Goal: Transaction & Acquisition: Purchase product/service

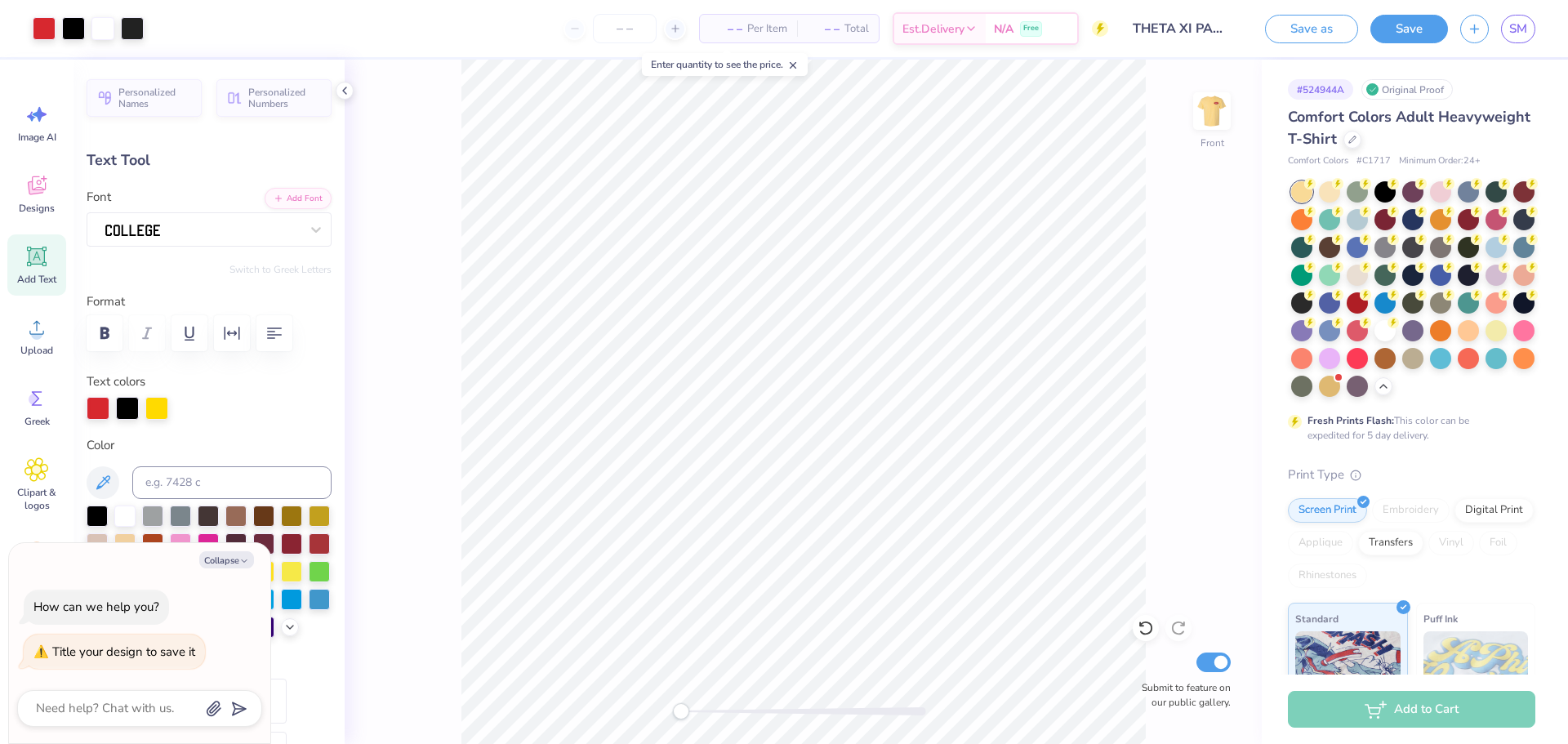
scroll to position [163, 0]
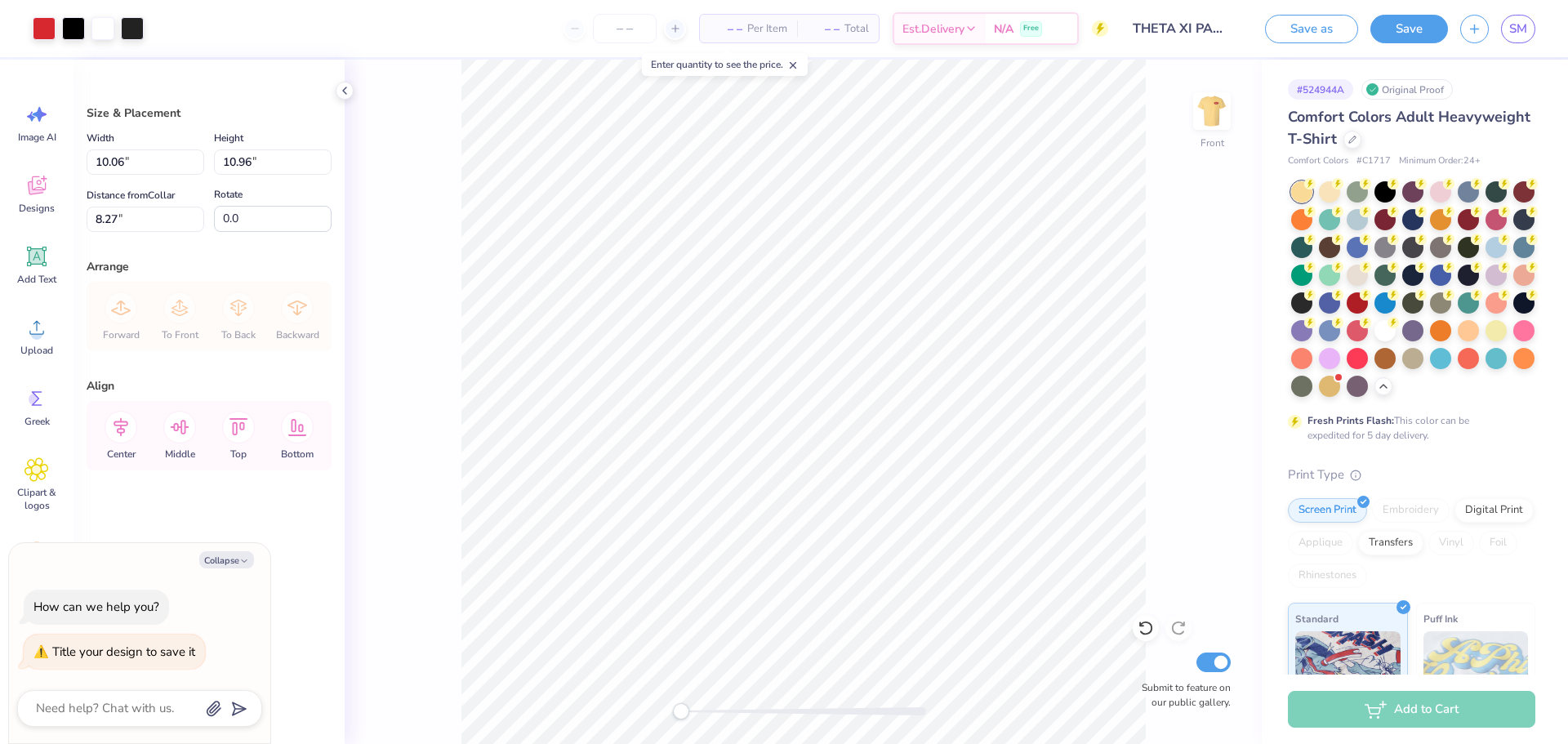
type textarea "x"
click at [1471, 28] on icon "button" at bounding box center [1475, 27] width 14 height 14
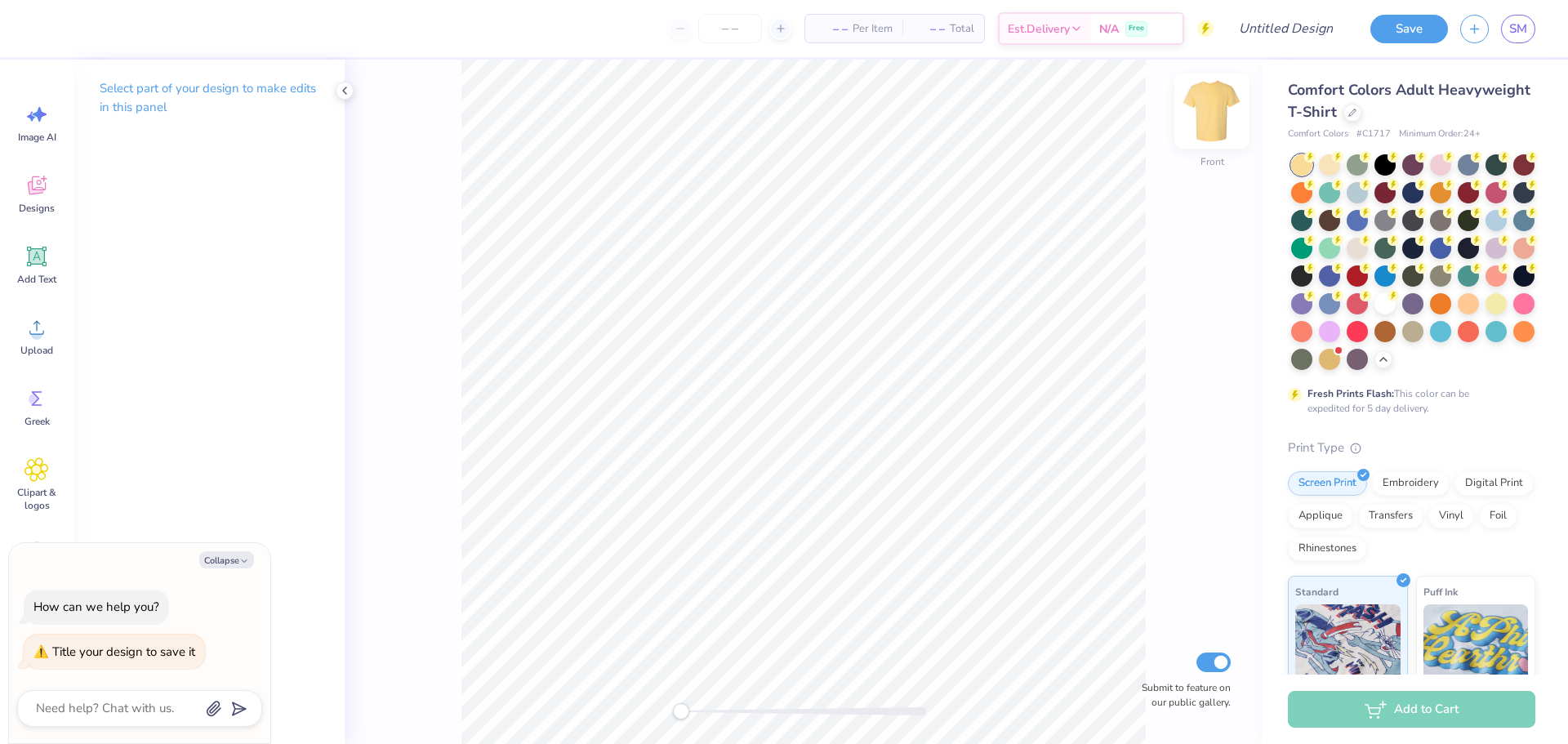
click at [1216, 115] on img at bounding box center [1212, 111] width 65 height 65
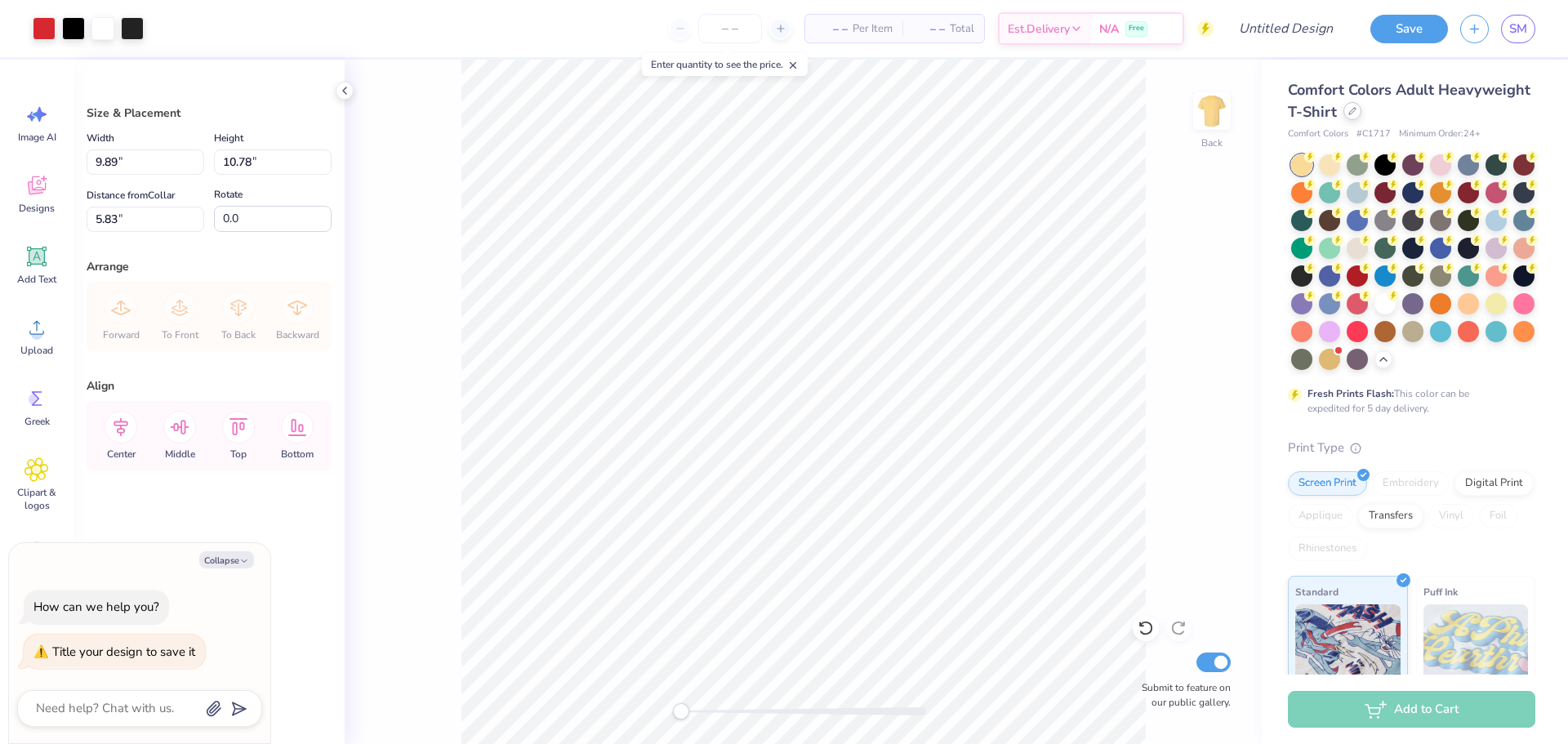
click at [1362, 108] on div at bounding box center [1352, 110] width 18 height 18
type textarea "x"
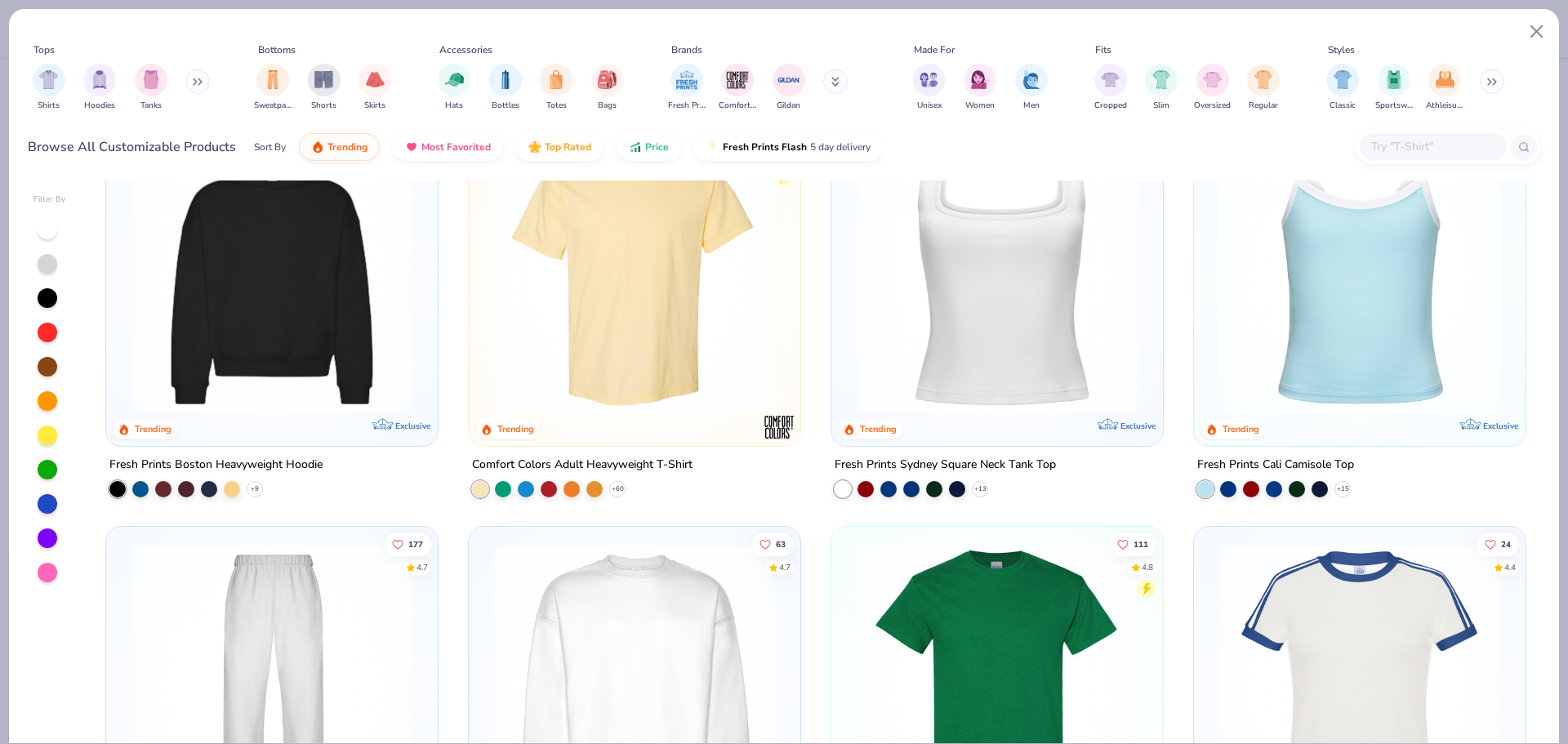
scroll to position [490, 0]
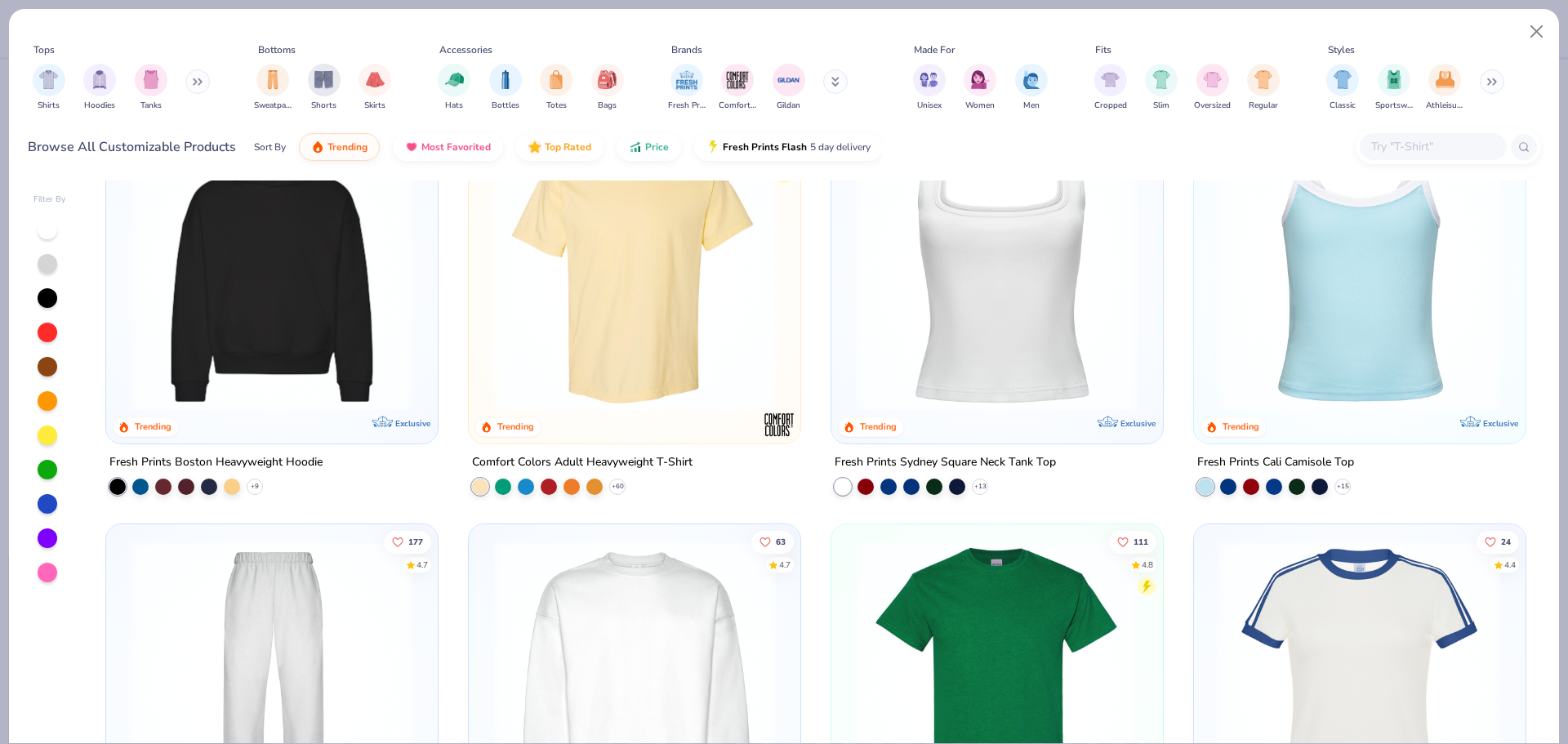
click at [836, 92] on button at bounding box center [836, 81] width 25 height 25
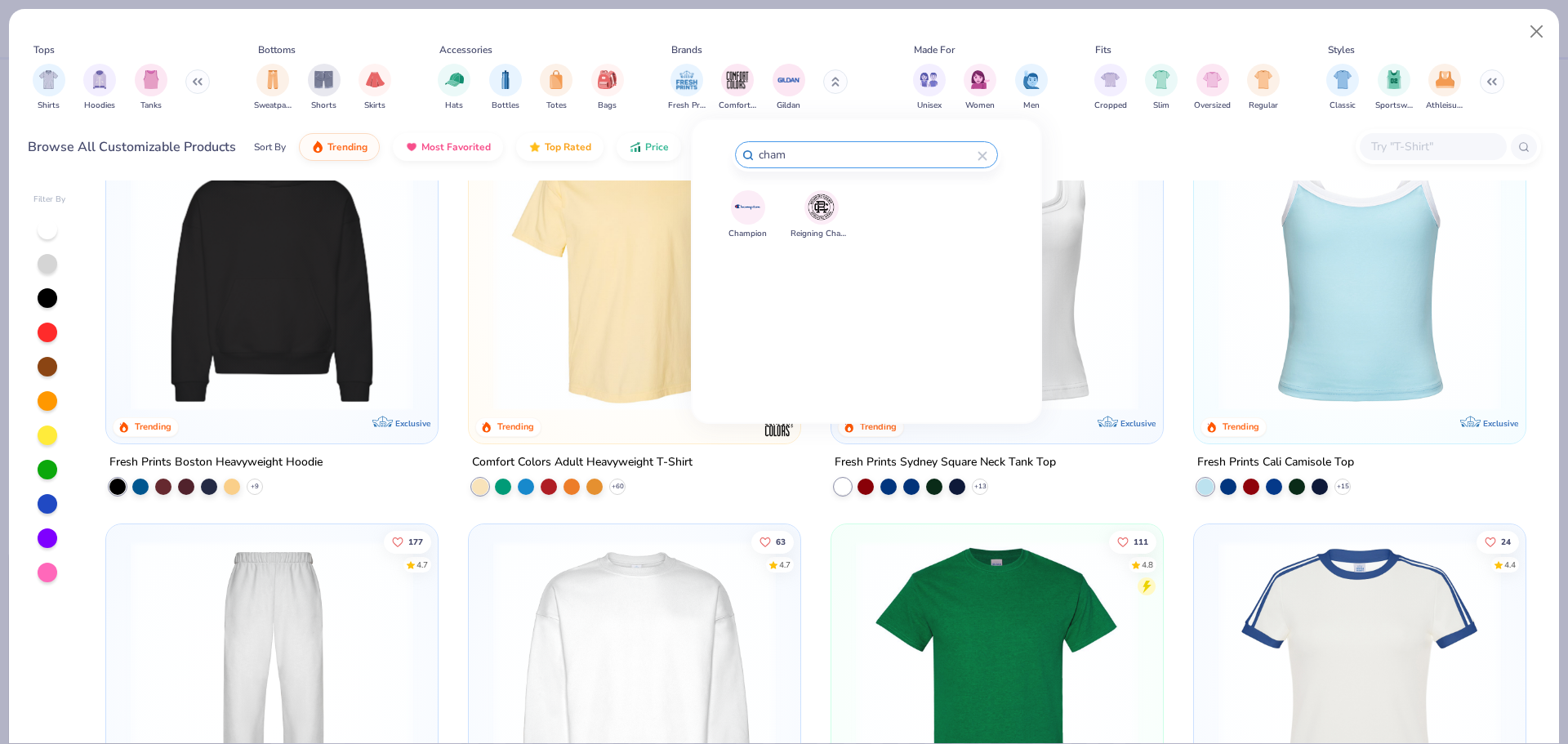
type input "cham"
click at [731, 211] on button "Champion" at bounding box center [748, 215] width 38 height 50
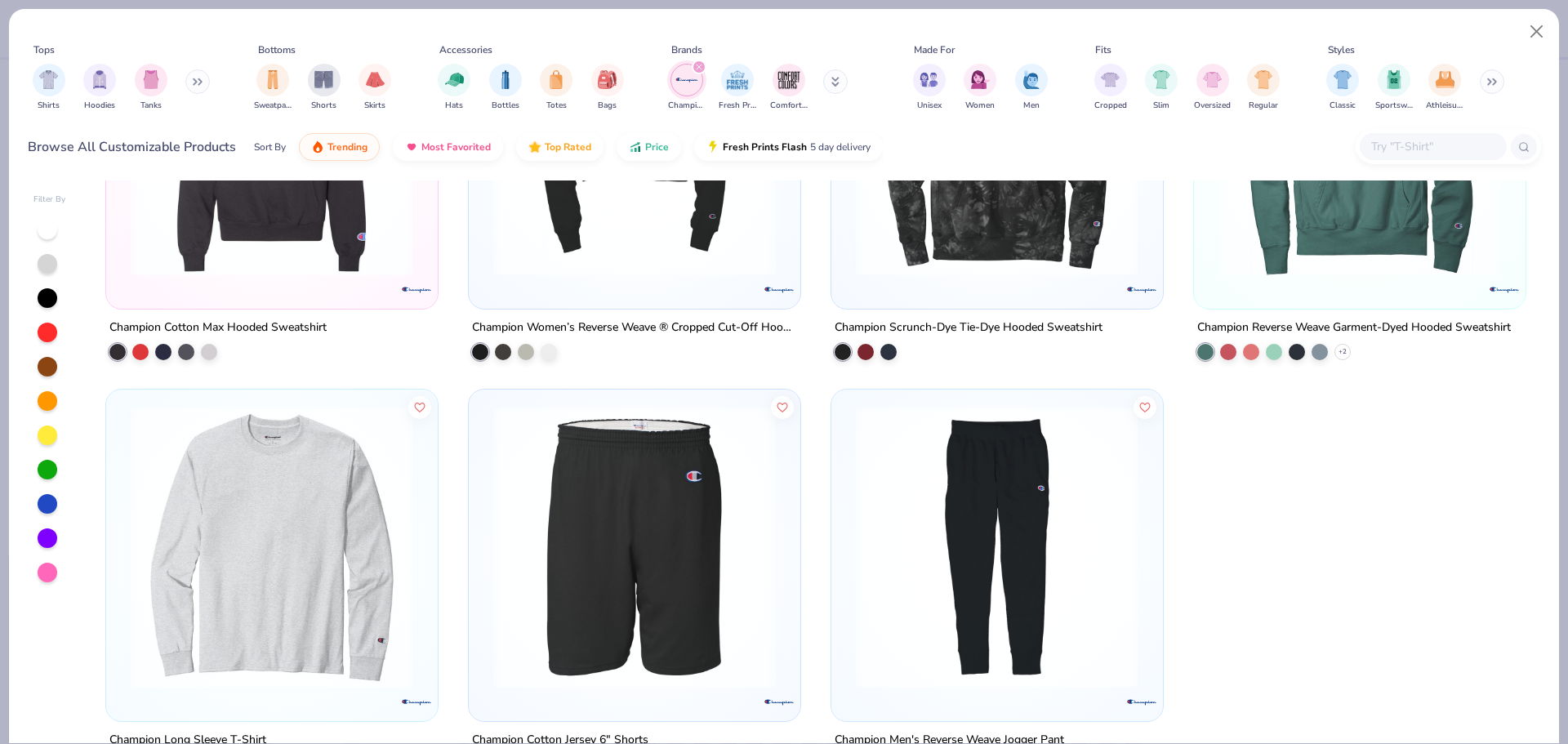
scroll to position [2085, 0]
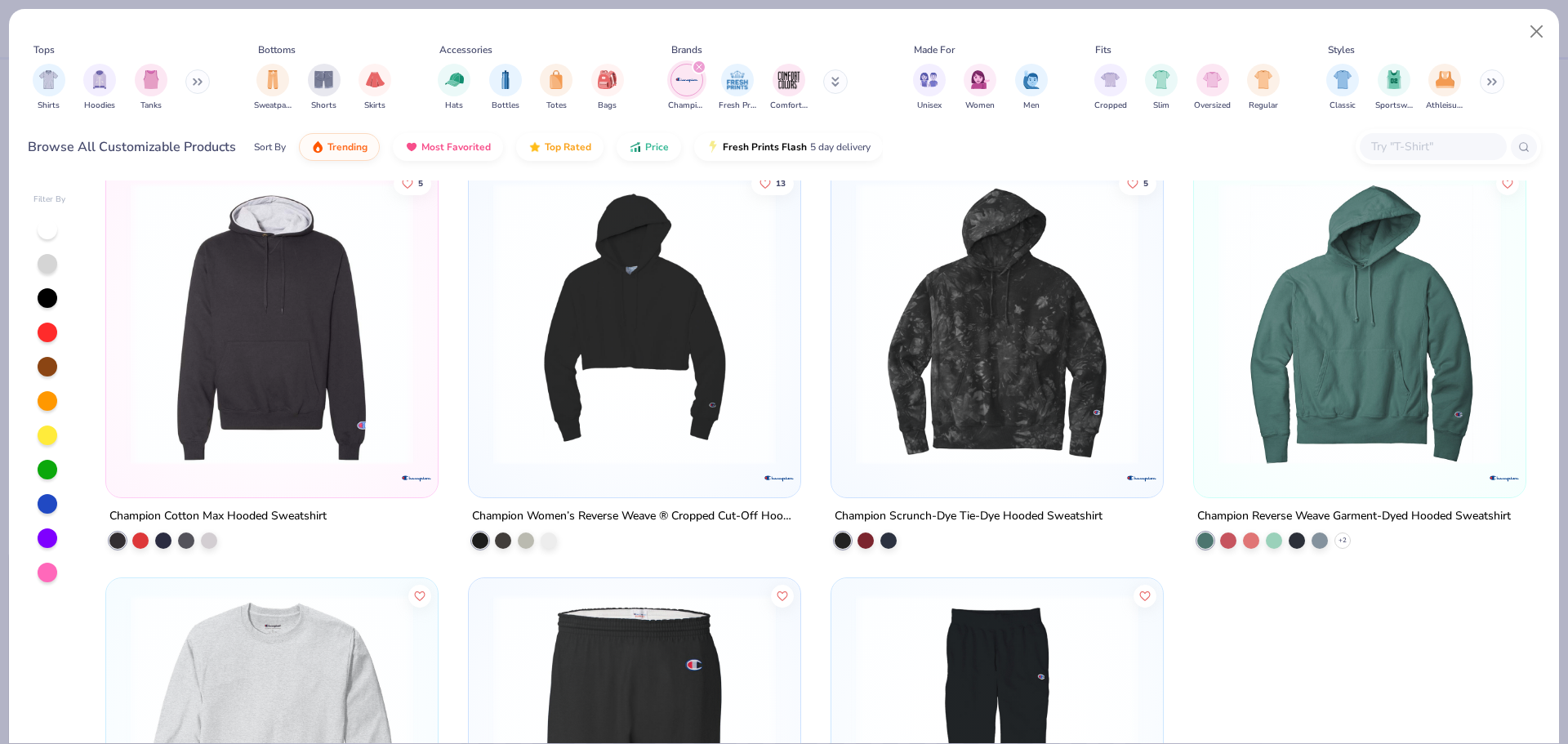
click at [1299, 294] on img at bounding box center [1360, 323] width 299 height 282
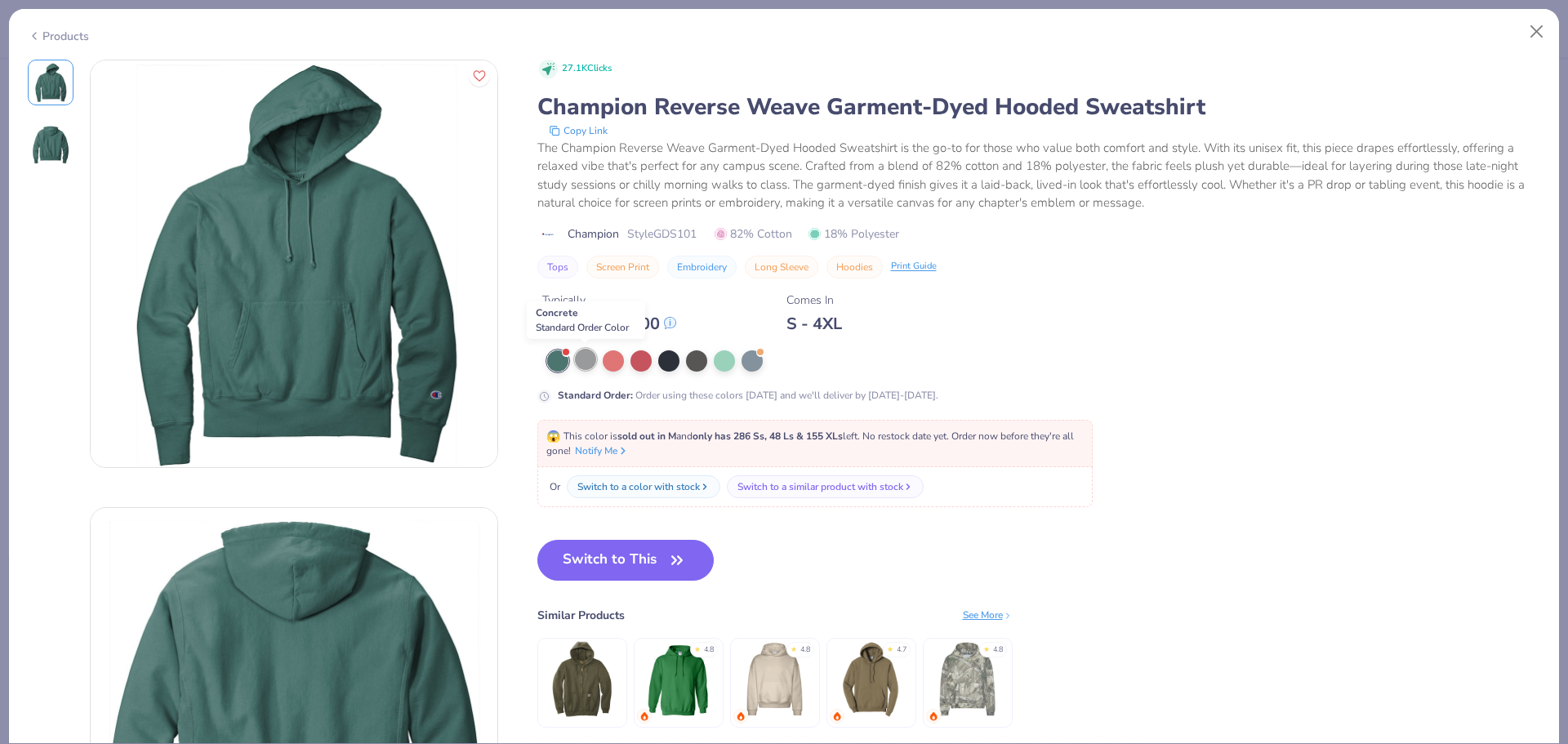
click at [589, 365] on div at bounding box center [585, 359] width 21 height 21
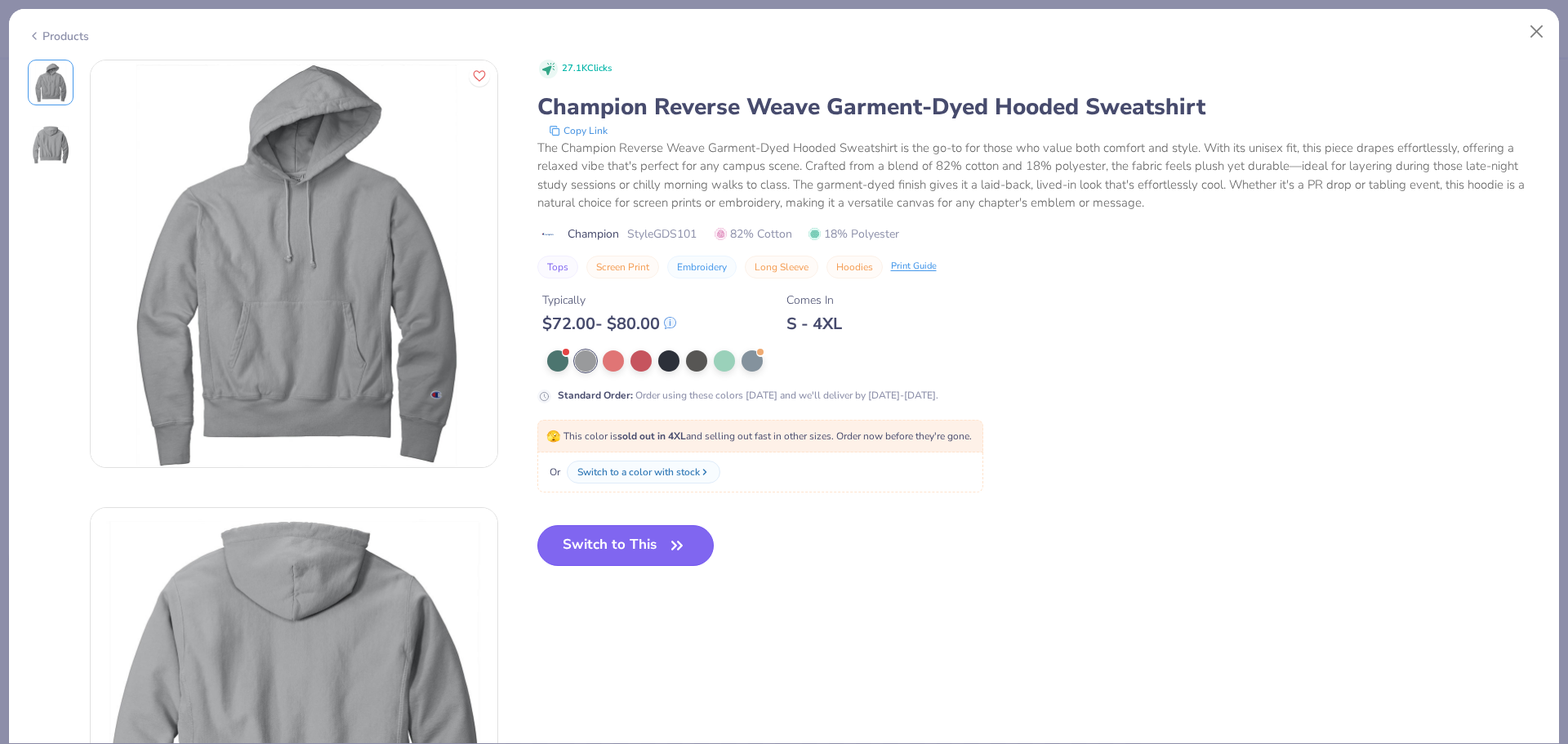
click at [691, 541] on button "Switch to This" at bounding box center [625, 546] width 177 height 41
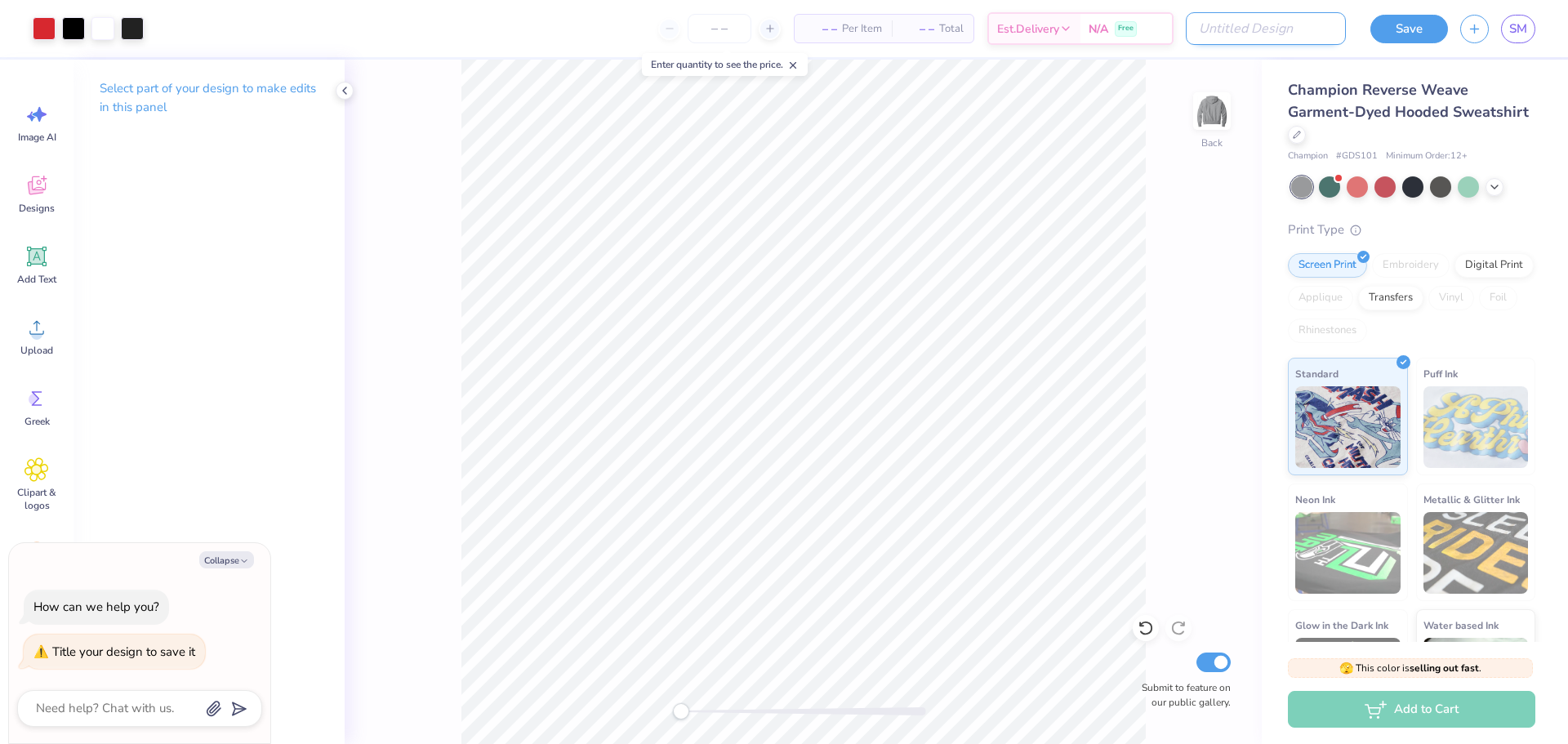
click at [1304, 27] on input "Design Title" at bounding box center [1266, 28] width 160 height 32
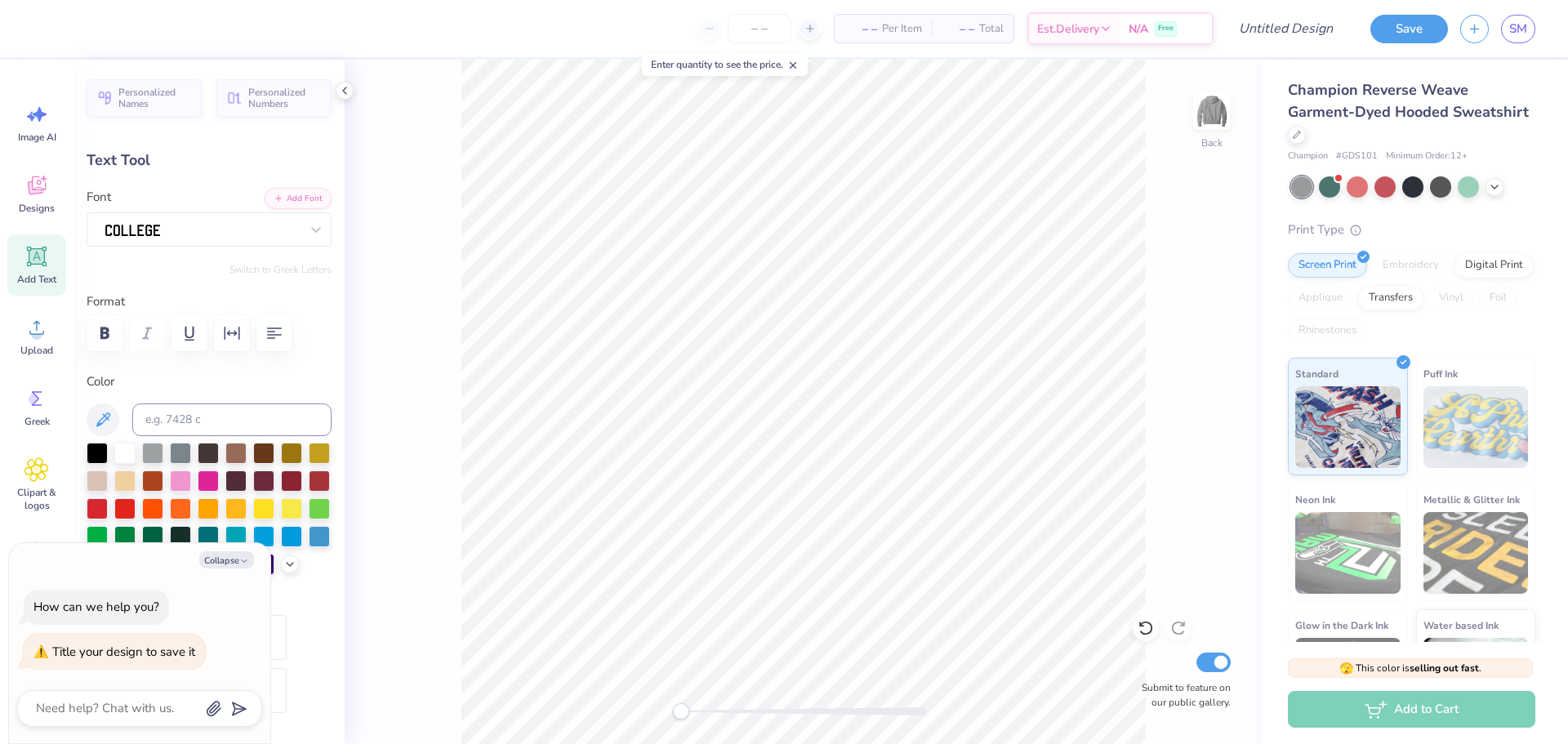
scroll to position [14, 6]
type textarea "x"
type textarea "W E E K E N D"
type textarea "x"
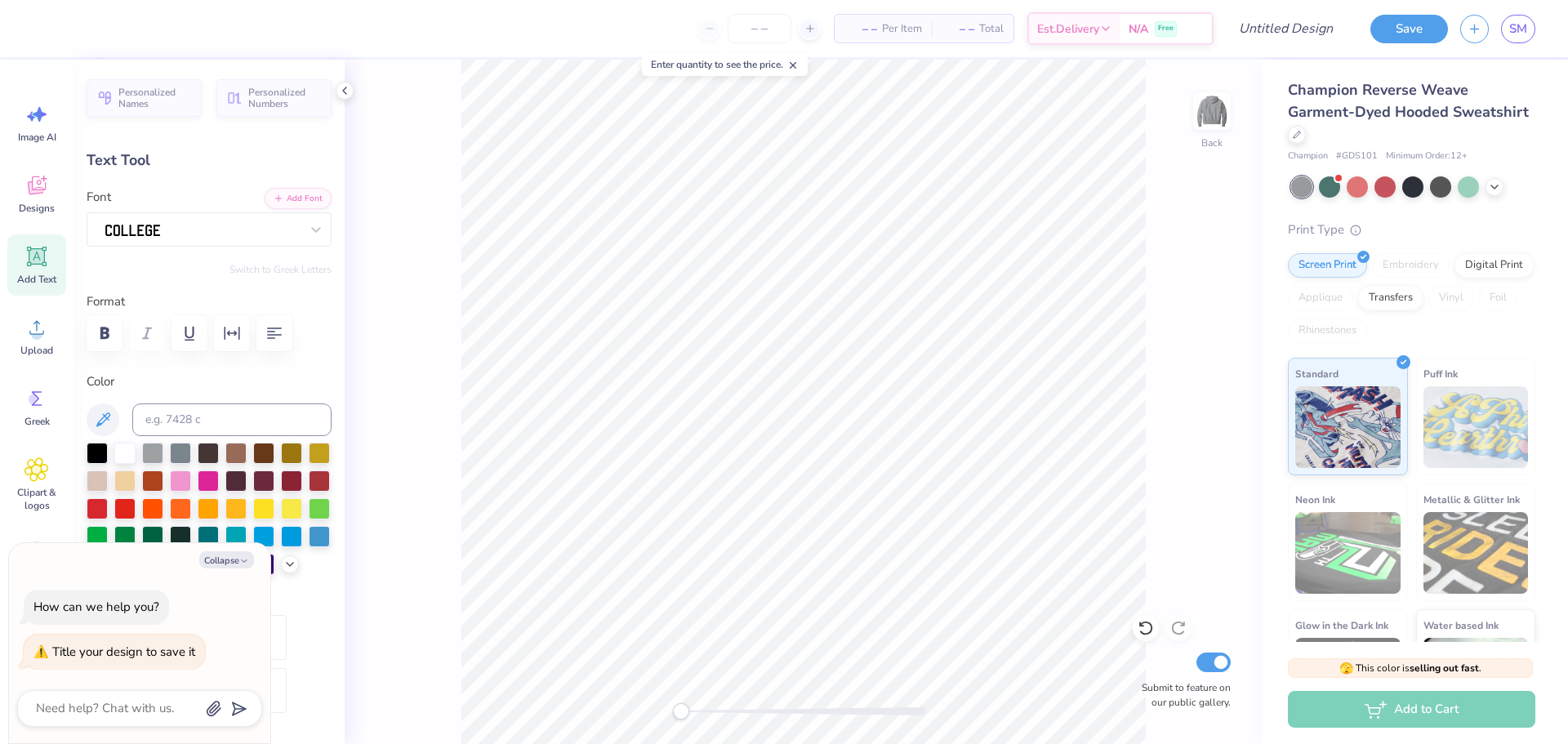
type input "8.63"
type input "1.46"
type input "9.53"
type textarea "x"
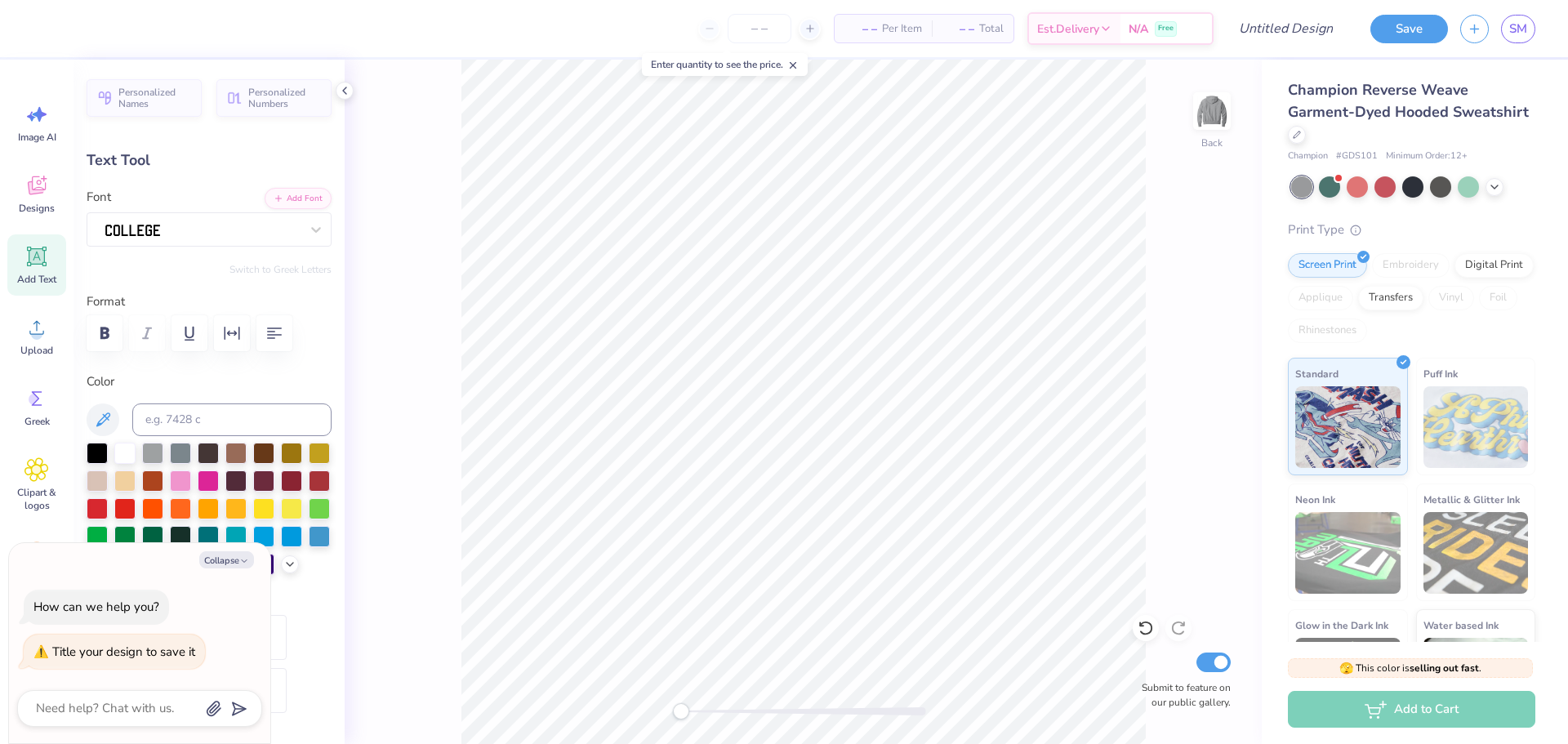
type textarea "W"
type textarea "x"
type textarea "G"
type textarea "x"
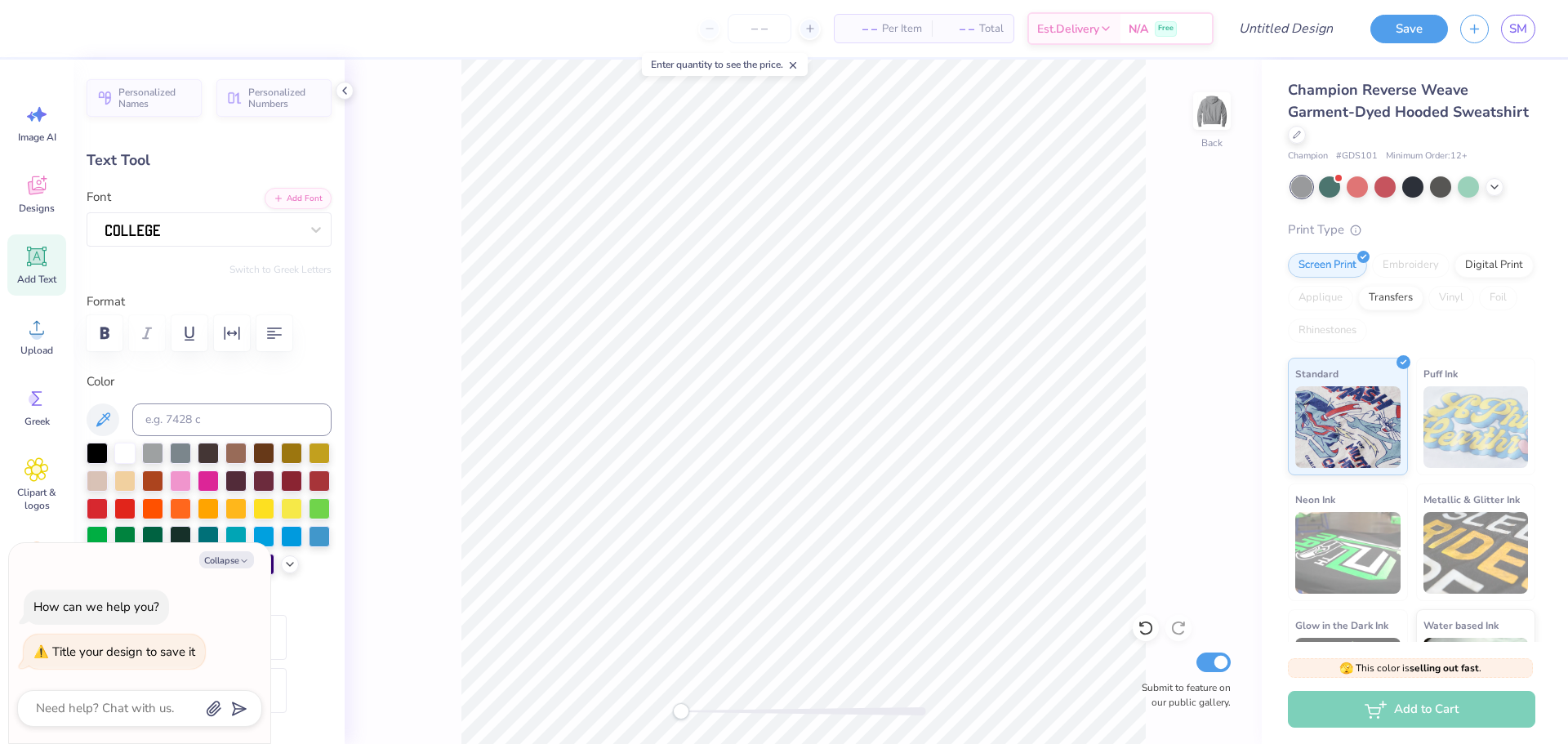
type textarea "Gam"
type textarea "x"
type textarea "Game"
type textarea "x"
type textarea "Gam"
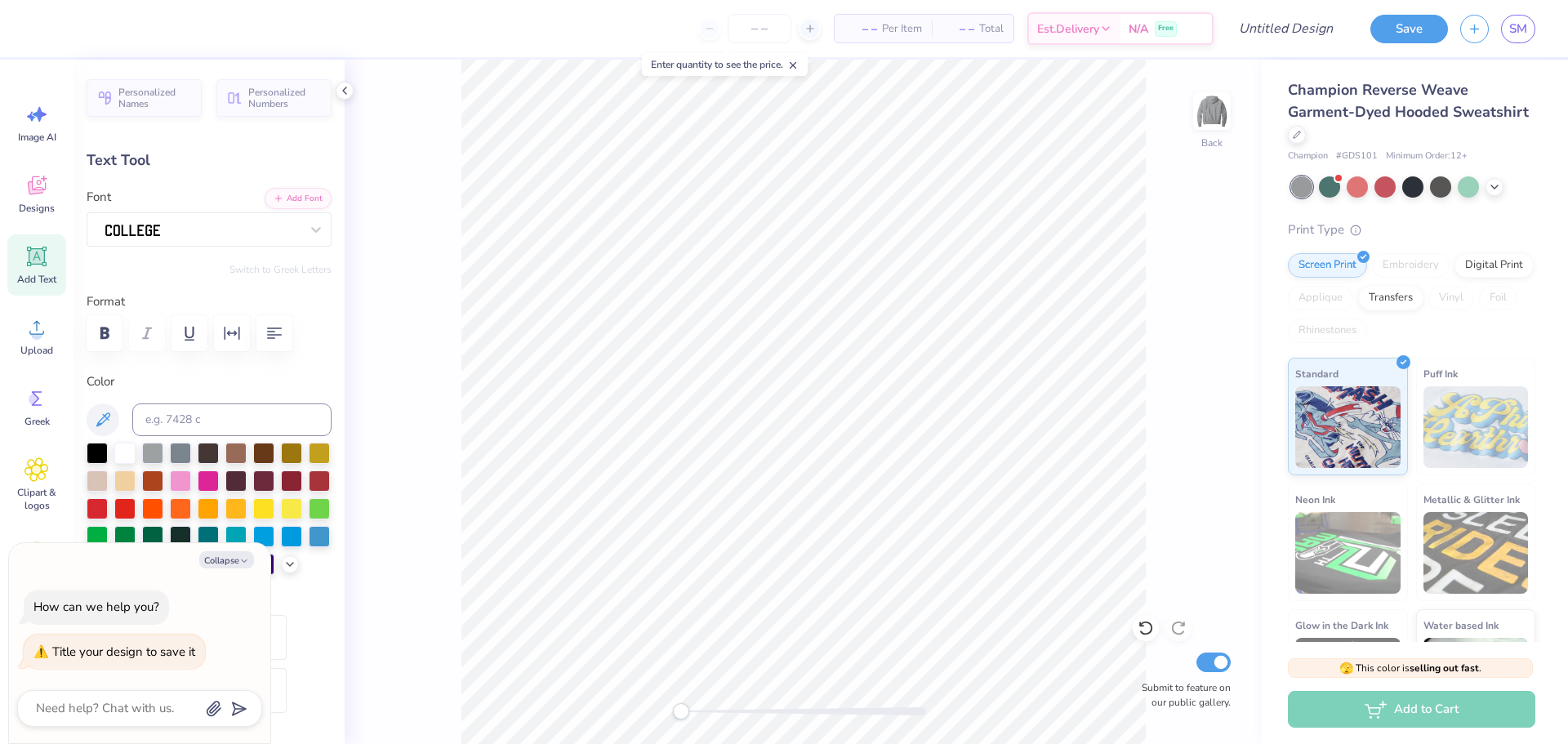
type textarea "x"
type textarea "Ga"
type textarea "x"
type textarea "G"
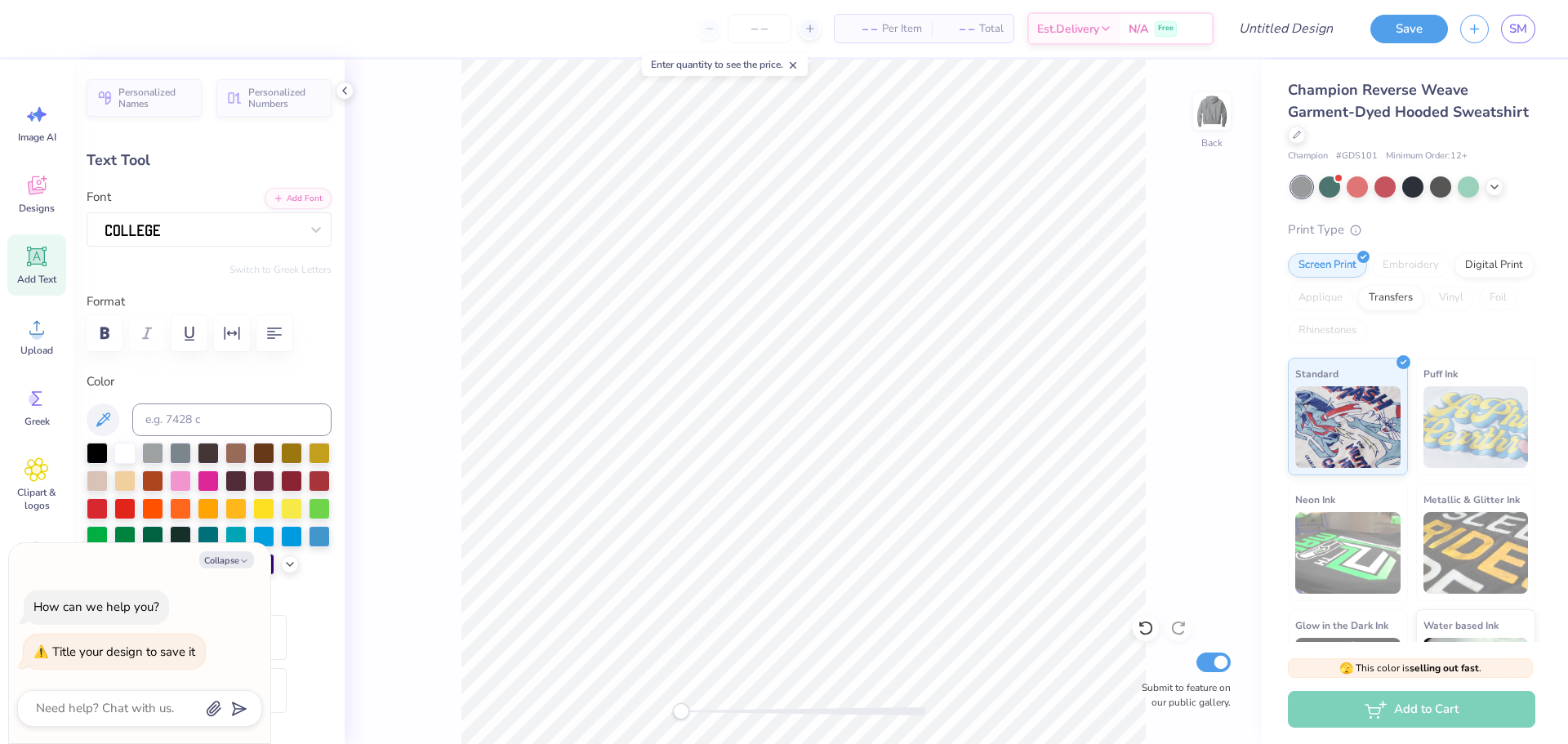
type textarea "x"
type textarea "G"
type textarea "x"
type textarea "G A"
type textarea "x"
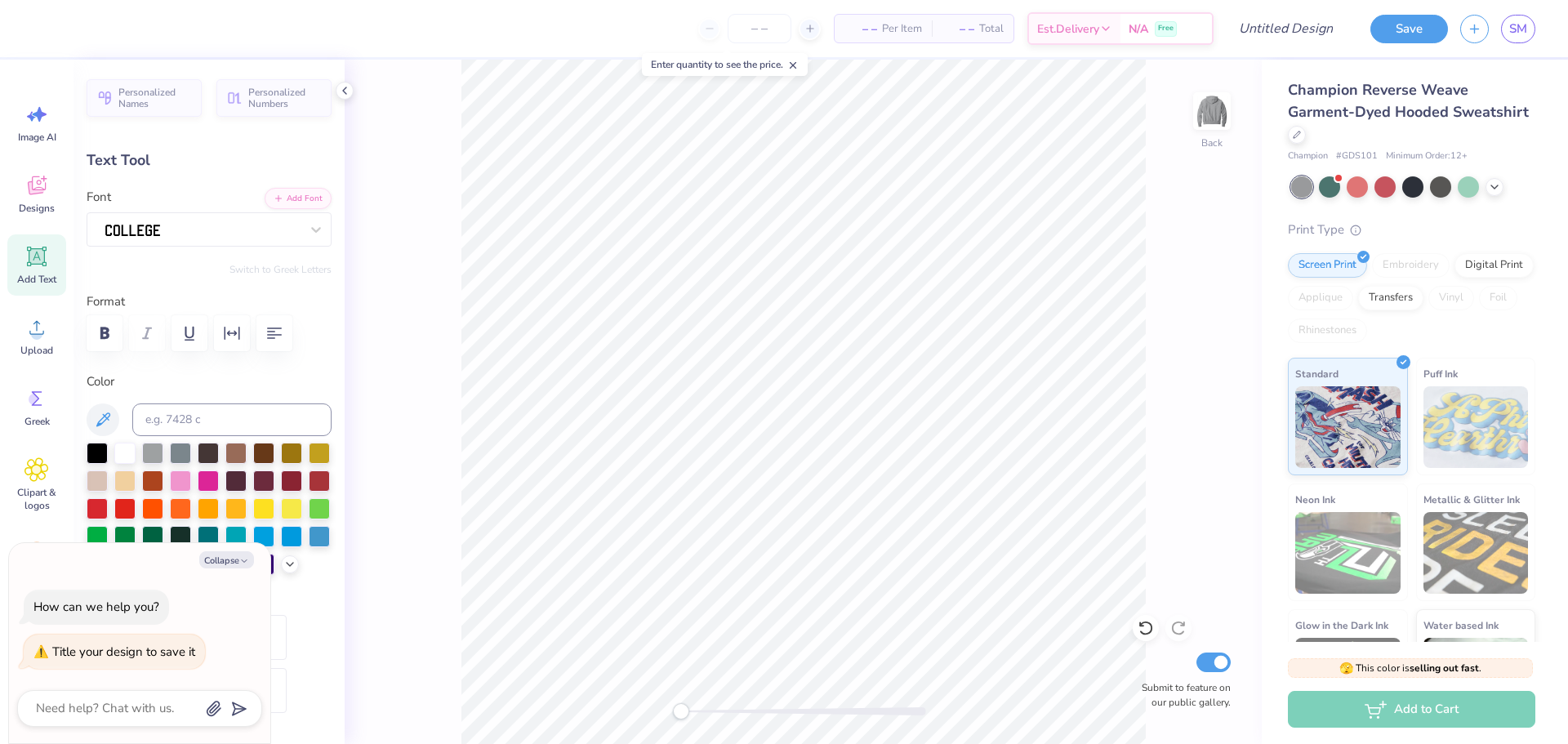
type textarea "G A"
type textarea "x"
type textarea "G A ME"
type textarea "x"
type textarea "G A ME"
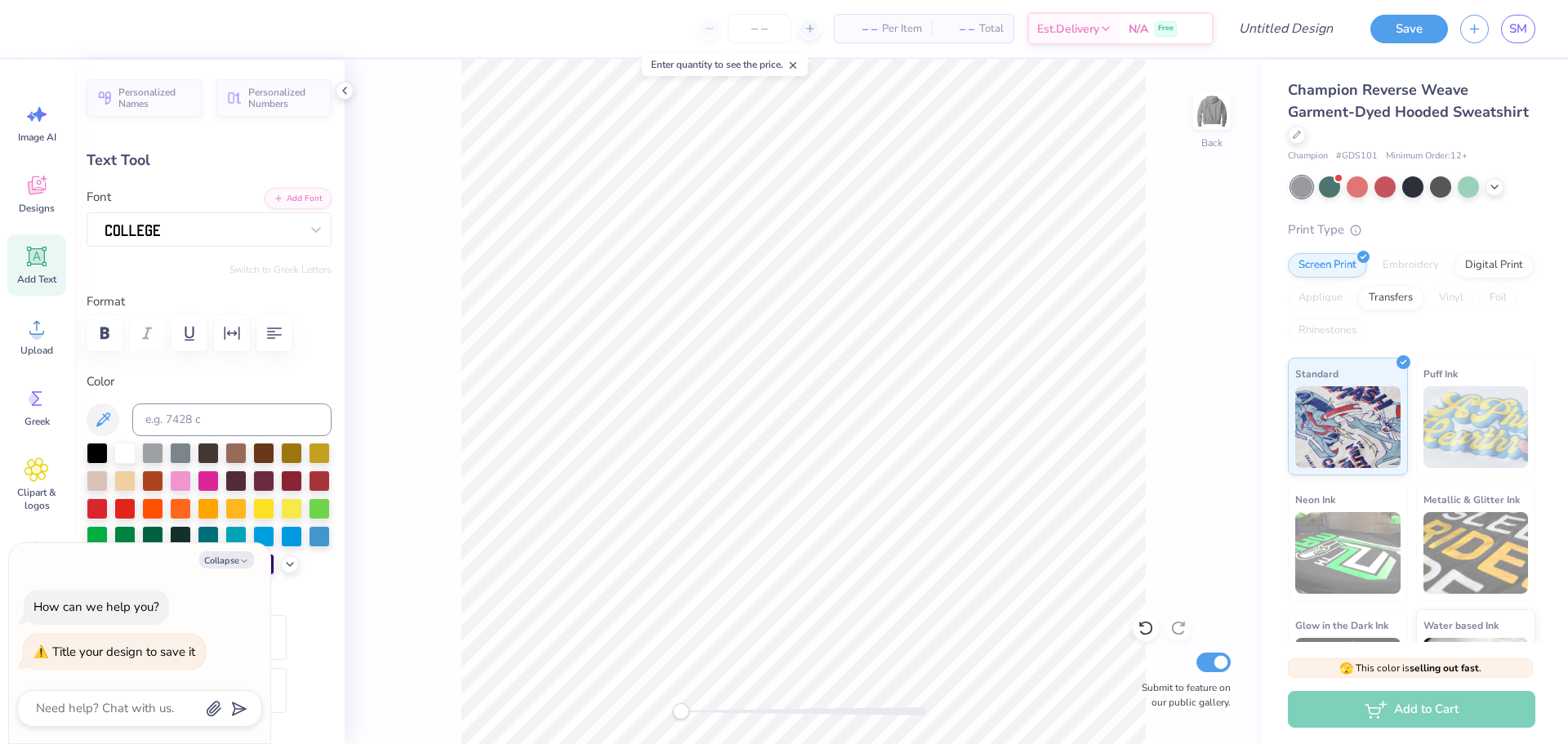
type textarea "x"
type textarea "G A ME"
type textarea "x"
type textarea "G A ME E"
type textarea "x"
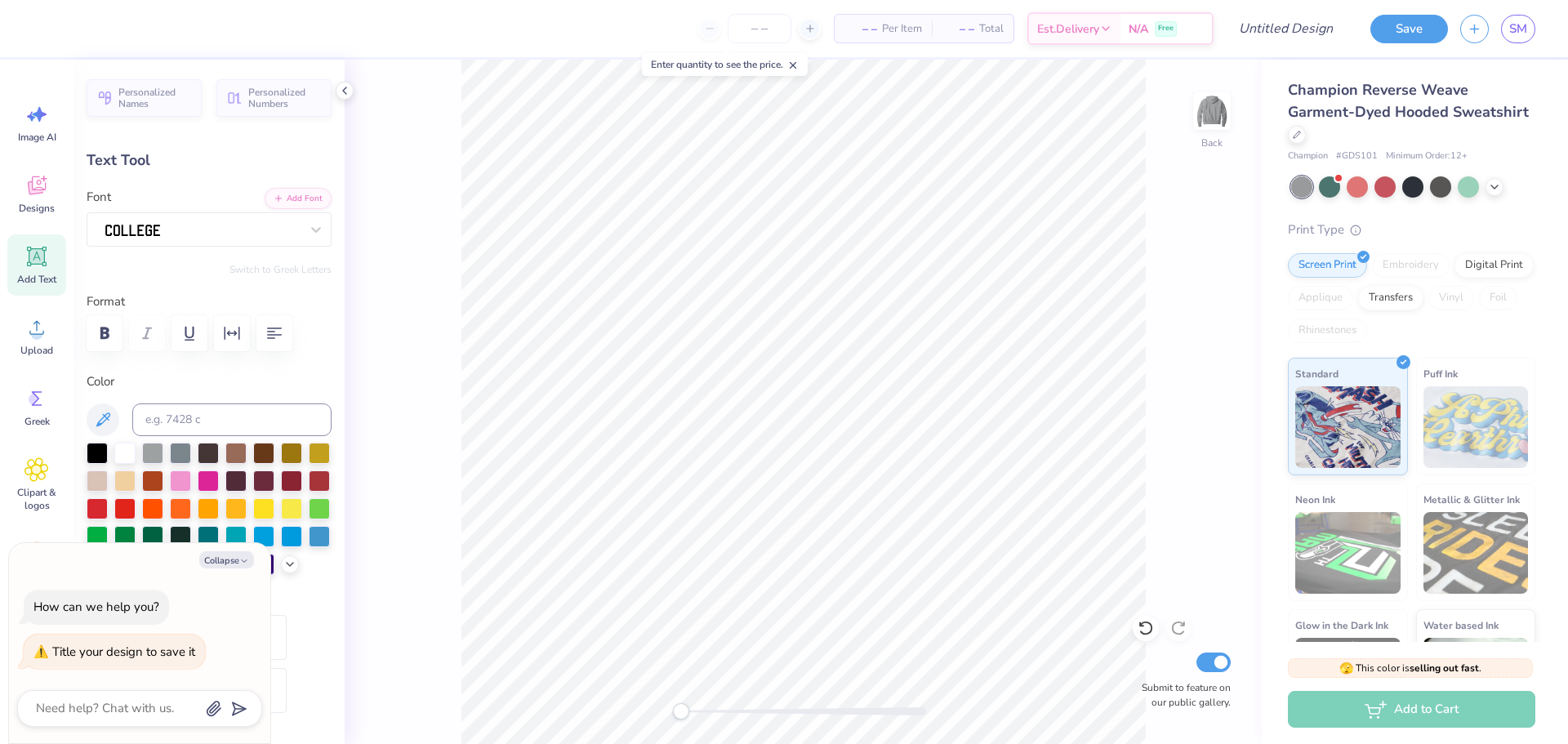
type textarea "G A ME"
type textarea "x"
type textarea "G A ME"
type textarea "x"
type textarea "G A M"
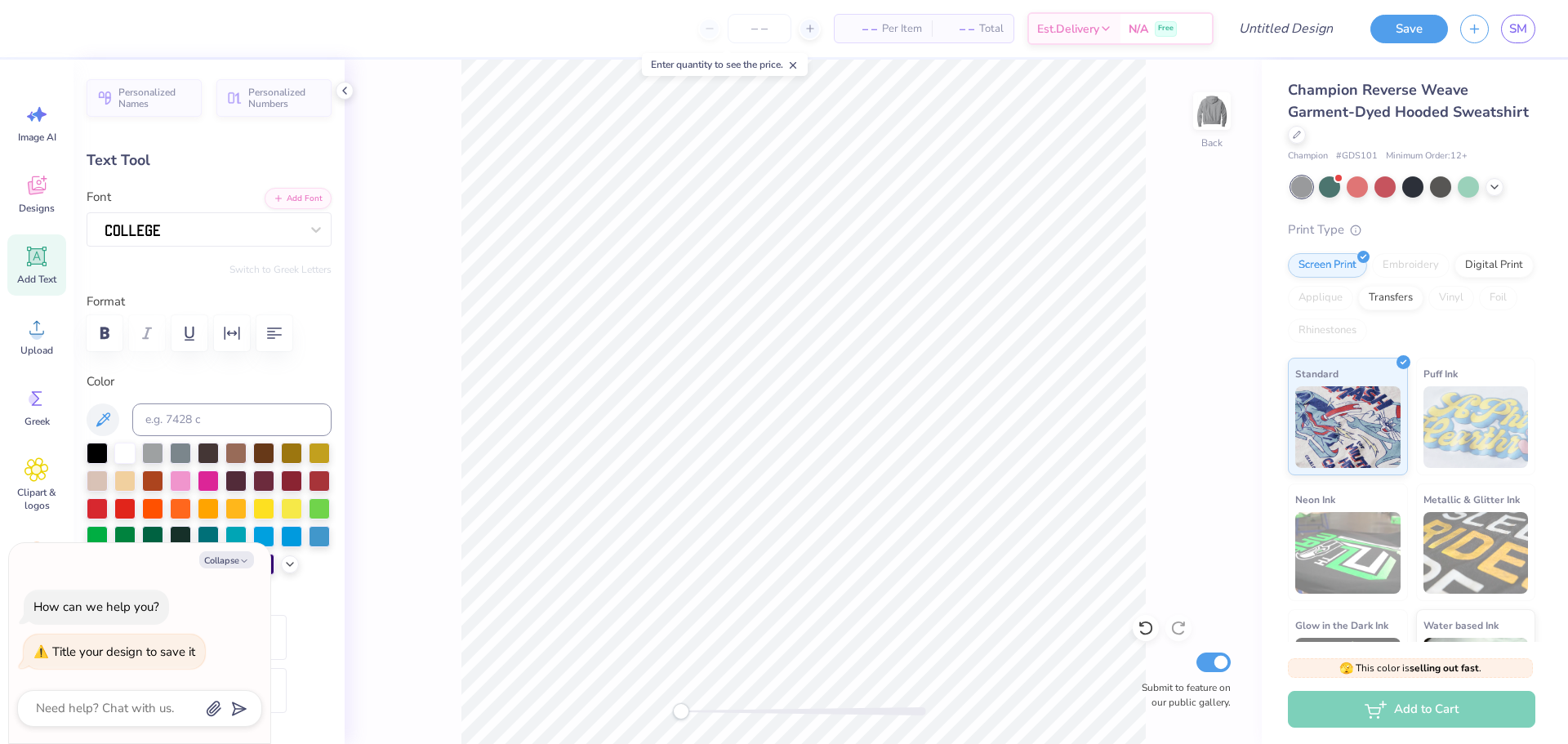
scroll to position [14, 3]
type textarea "x"
type textarea "G A M"
type textarea "x"
type textarea "G A M E"
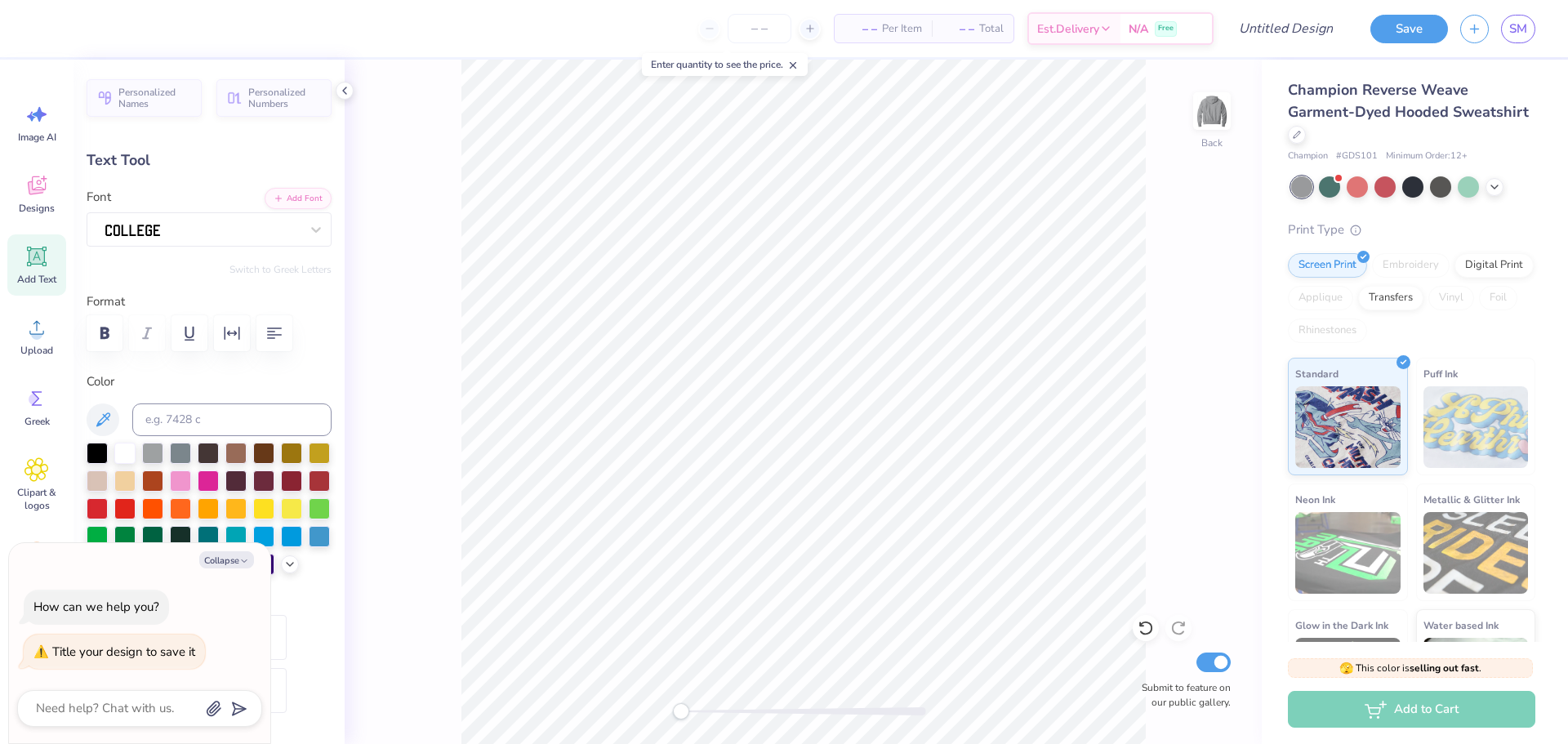
type textarea "x"
type textarea "G A M E"
type textarea "x"
type textarea "G A M E D"
type textarea "x"
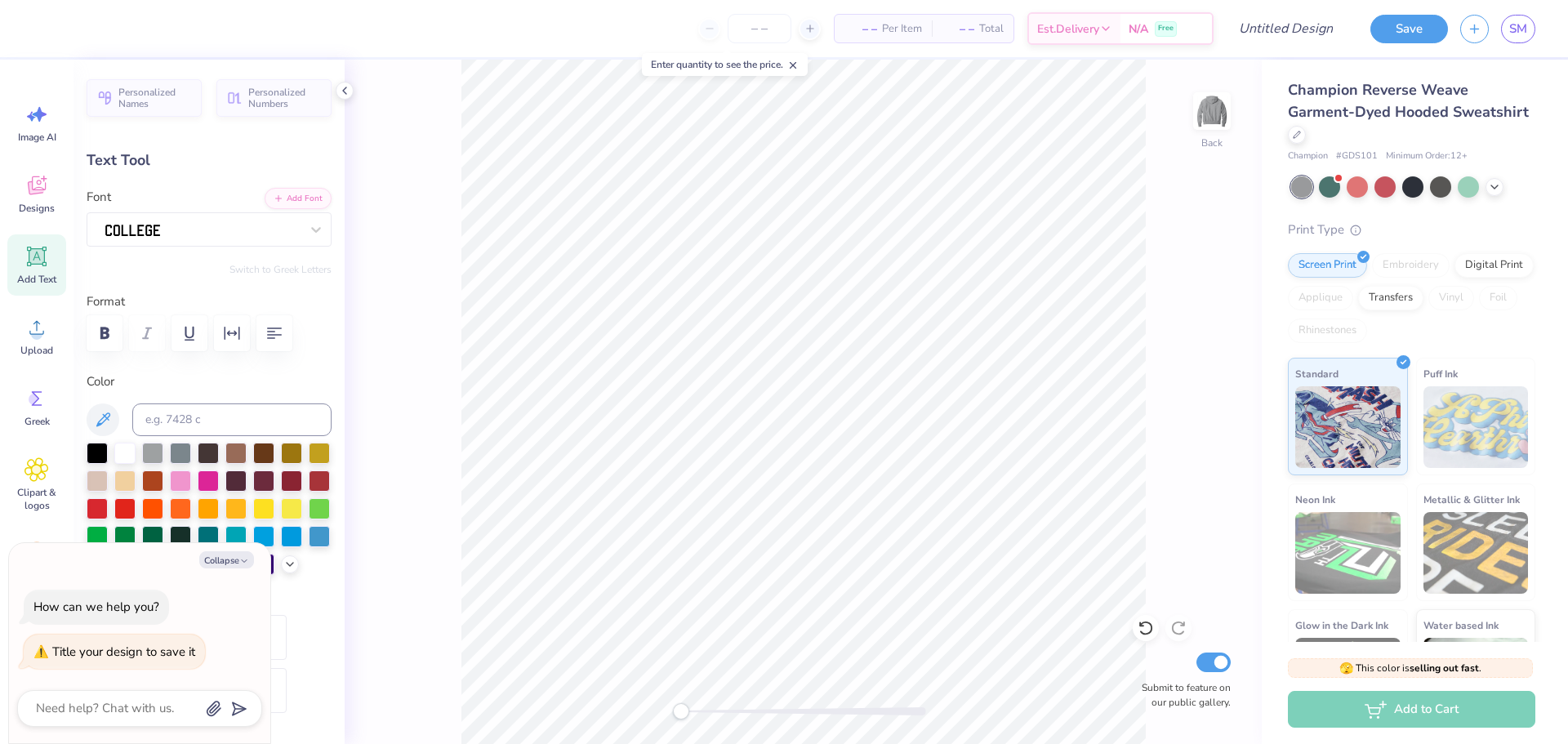
type textarea "G A M E D A"
type textarea "x"
type textarea "G A M E D A"
type textarea "x"
type textarea "G A M E D A Y"
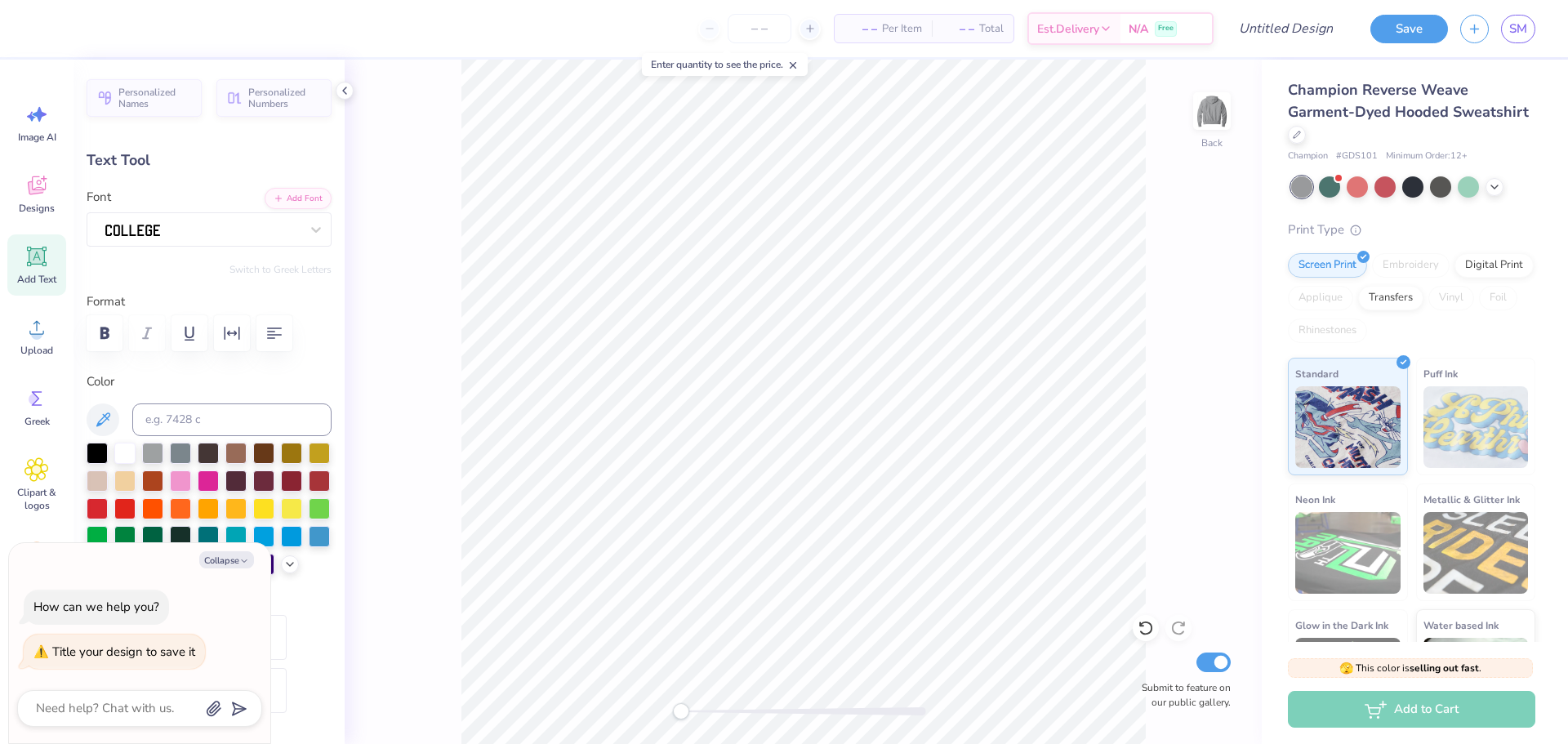
scroll to position [14, 6]
type textarea "x"
type input "8.37"
type input "1.21"
type input "8.87"
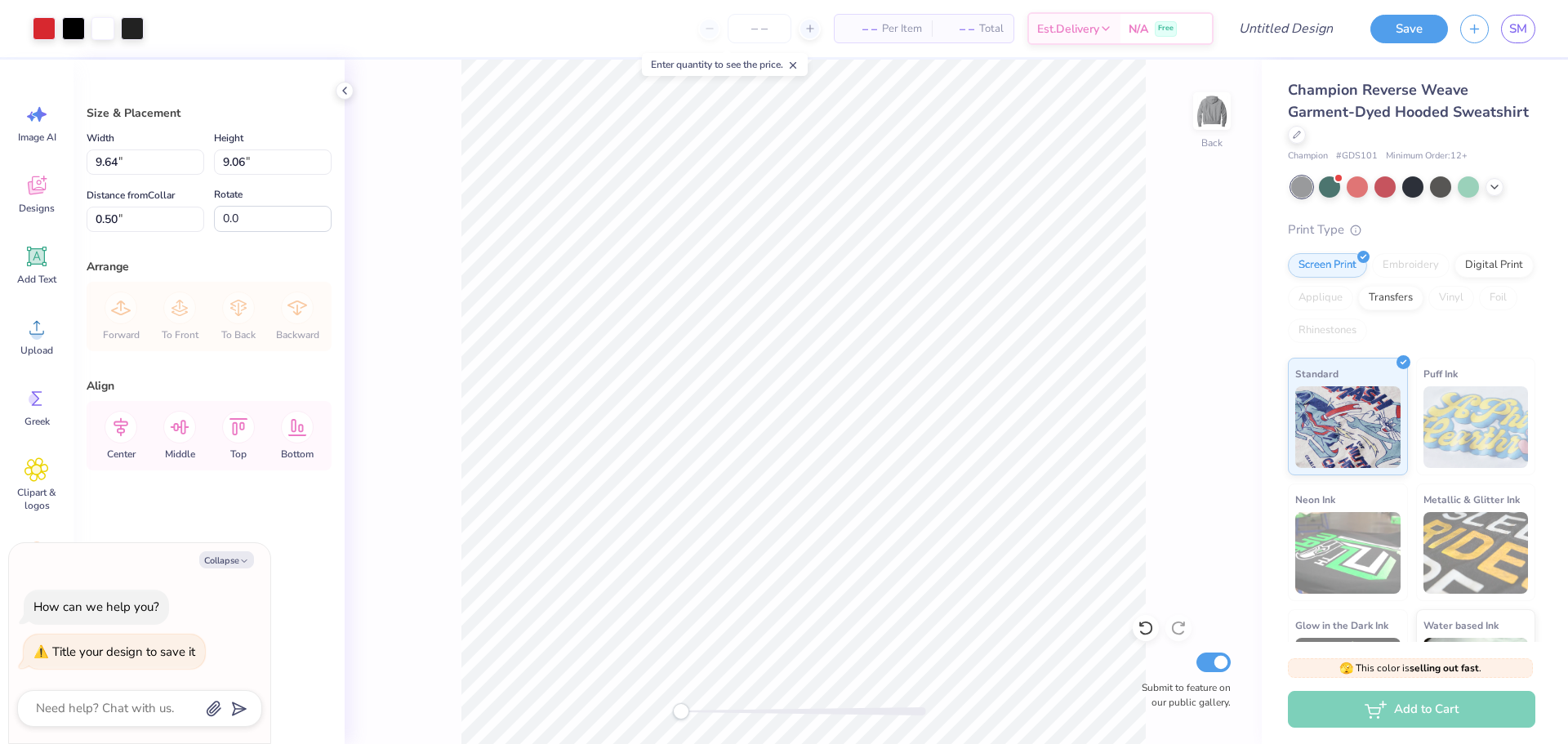
type textarea "x"
type input "1.94"
type textarea "x"
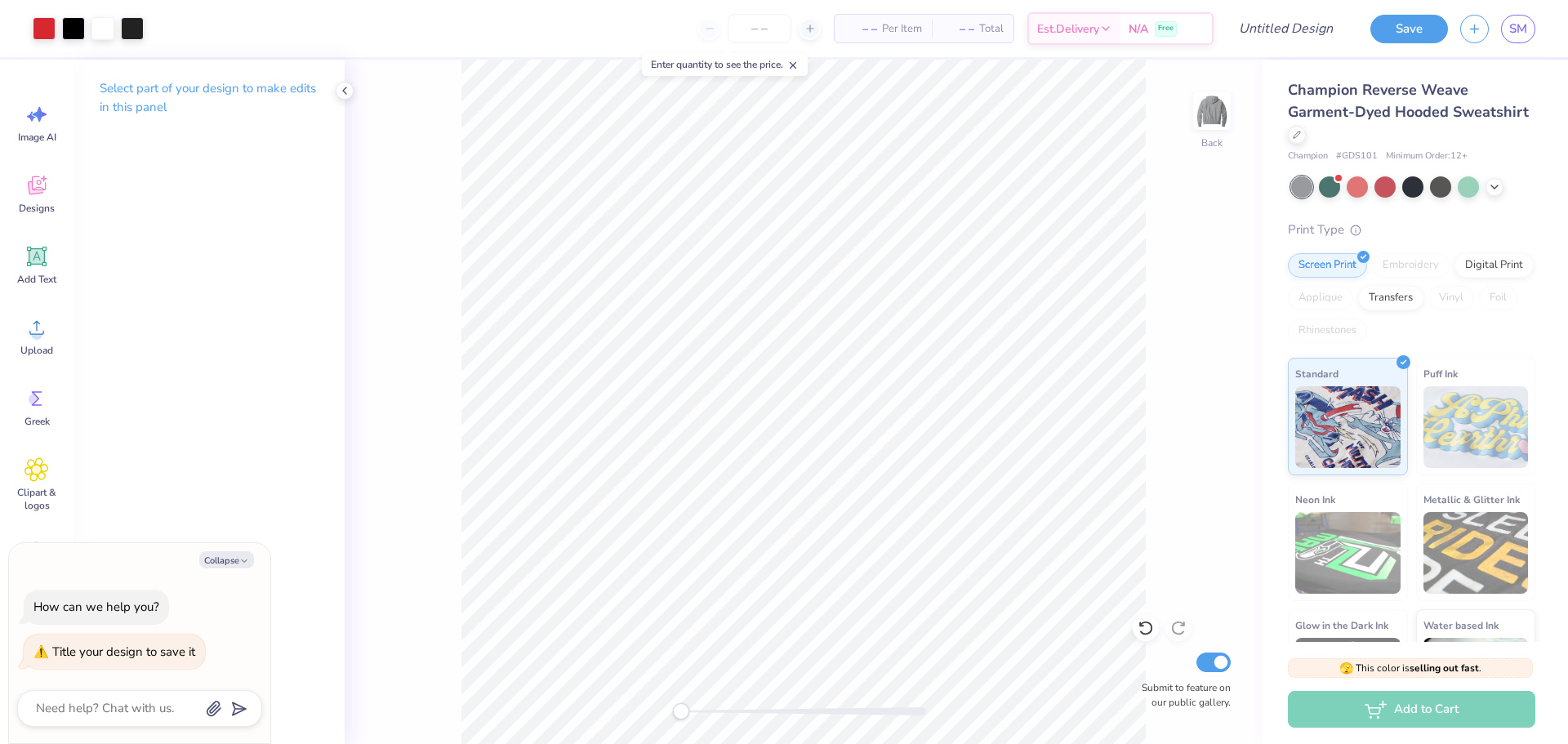
click at [1423, 709] on div "Add to Cart" at bounding box center [1411, 709] width 247 height 37
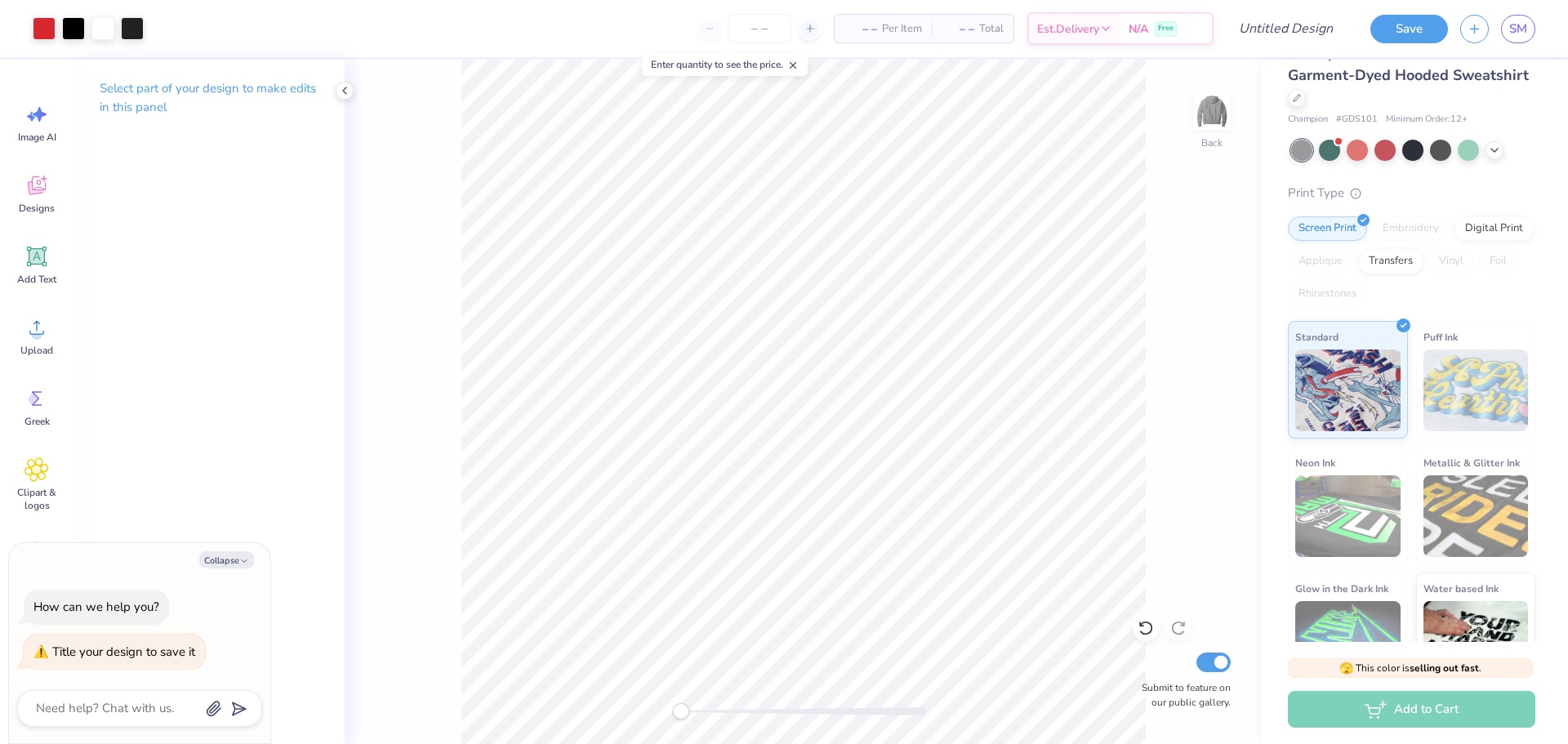
scroll to position [0, 0]
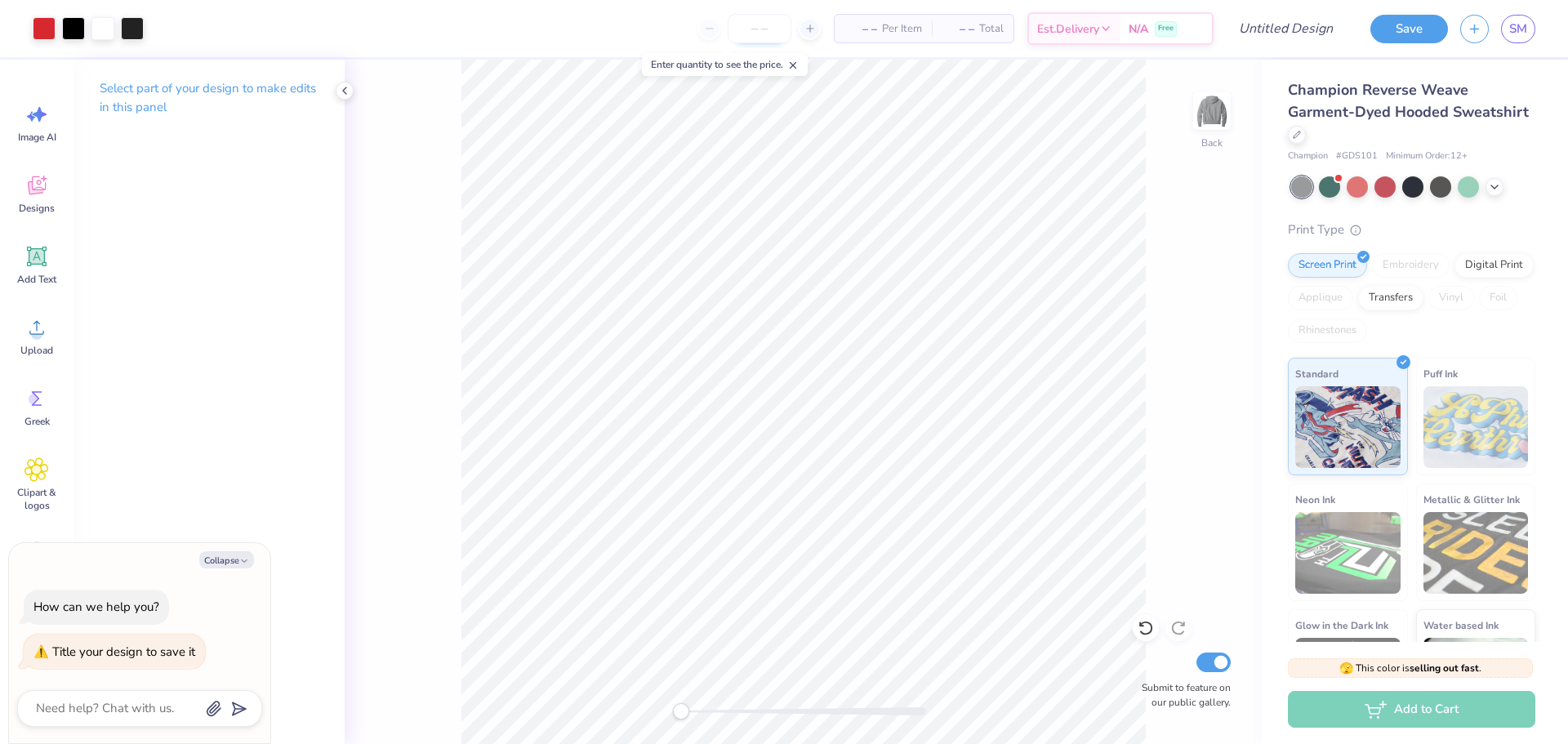
click at [770, 34] on input "number" at bounding box center [760, 28] width 63 height 29
type input "1"
type textarea "x"
click at [772, 27] on input "1" at bounding box center [760, 28] width 63 height 29
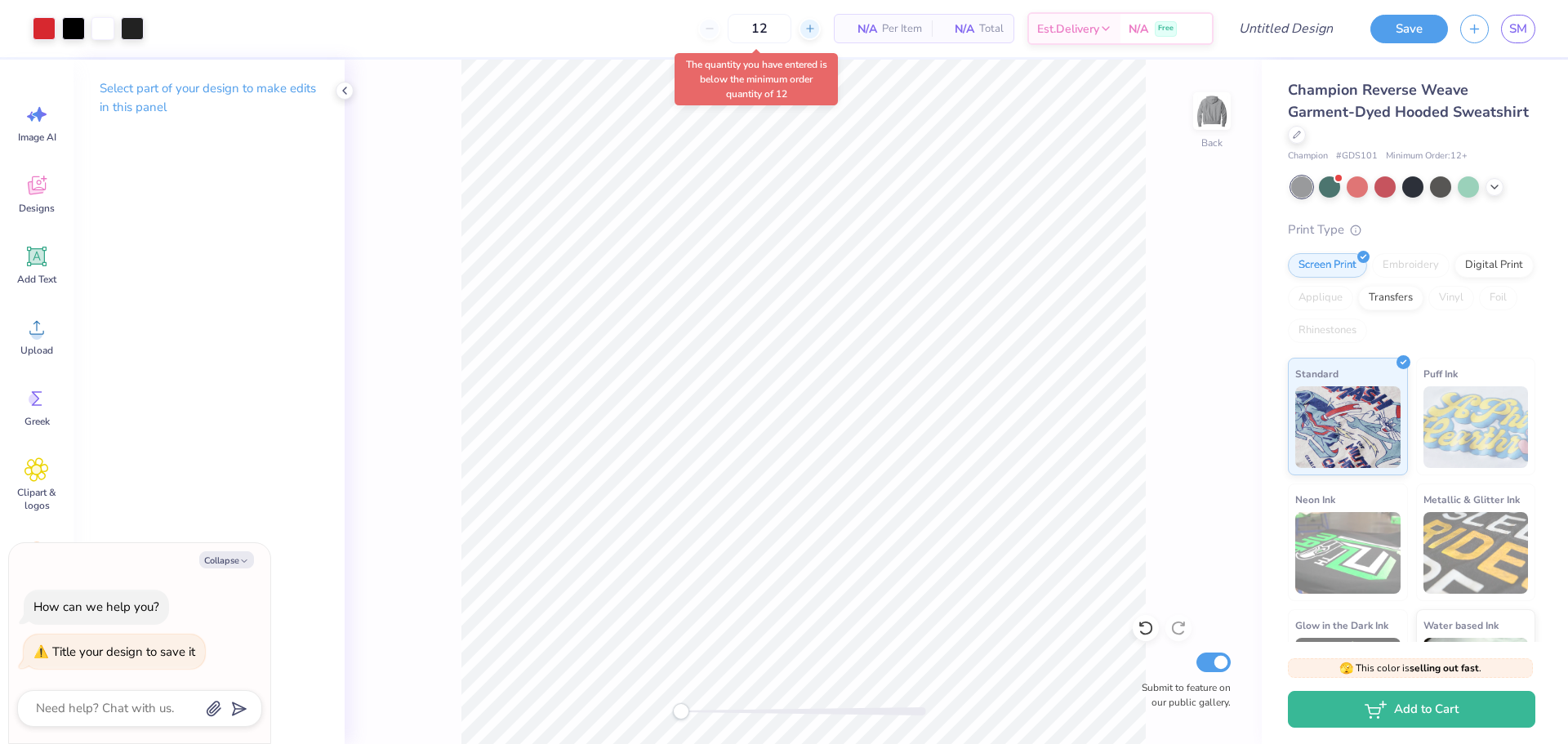
click at [813, 27] on div at bounding box center [810, 29] width 22 height 22
type input "13"
type textarea "x"
click at [654, 31] on icon at bounding box center [648, 28] width 11 height 11
type input "12"
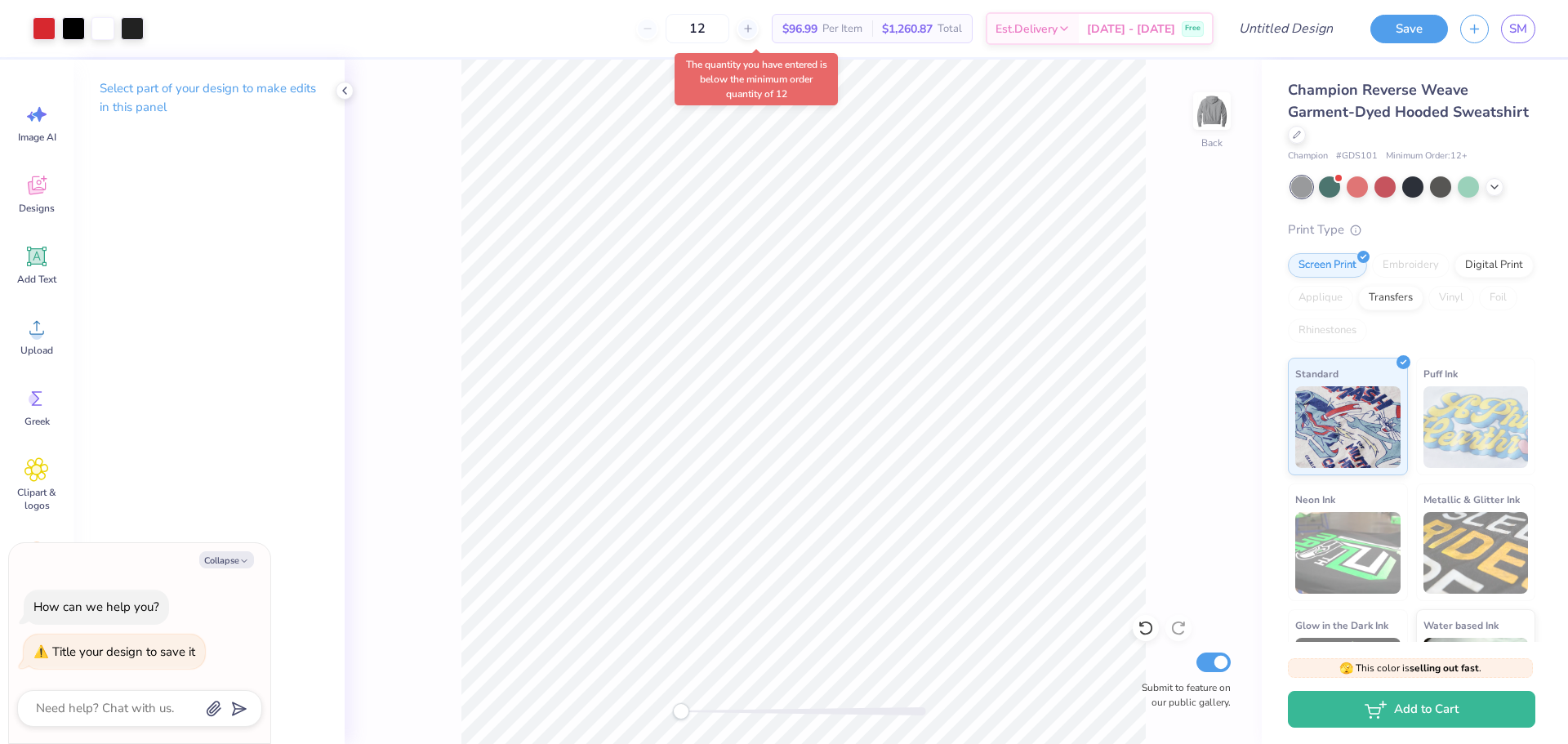
type textarea "x"
drag, startPoint x: 756, startPoint y: 25, endPoint x: 706, endPoint y: 26, distance: 50.0
click at [706, 26] on input "12" at bounding box center [697, 28] width 63 height 29
type input "24"
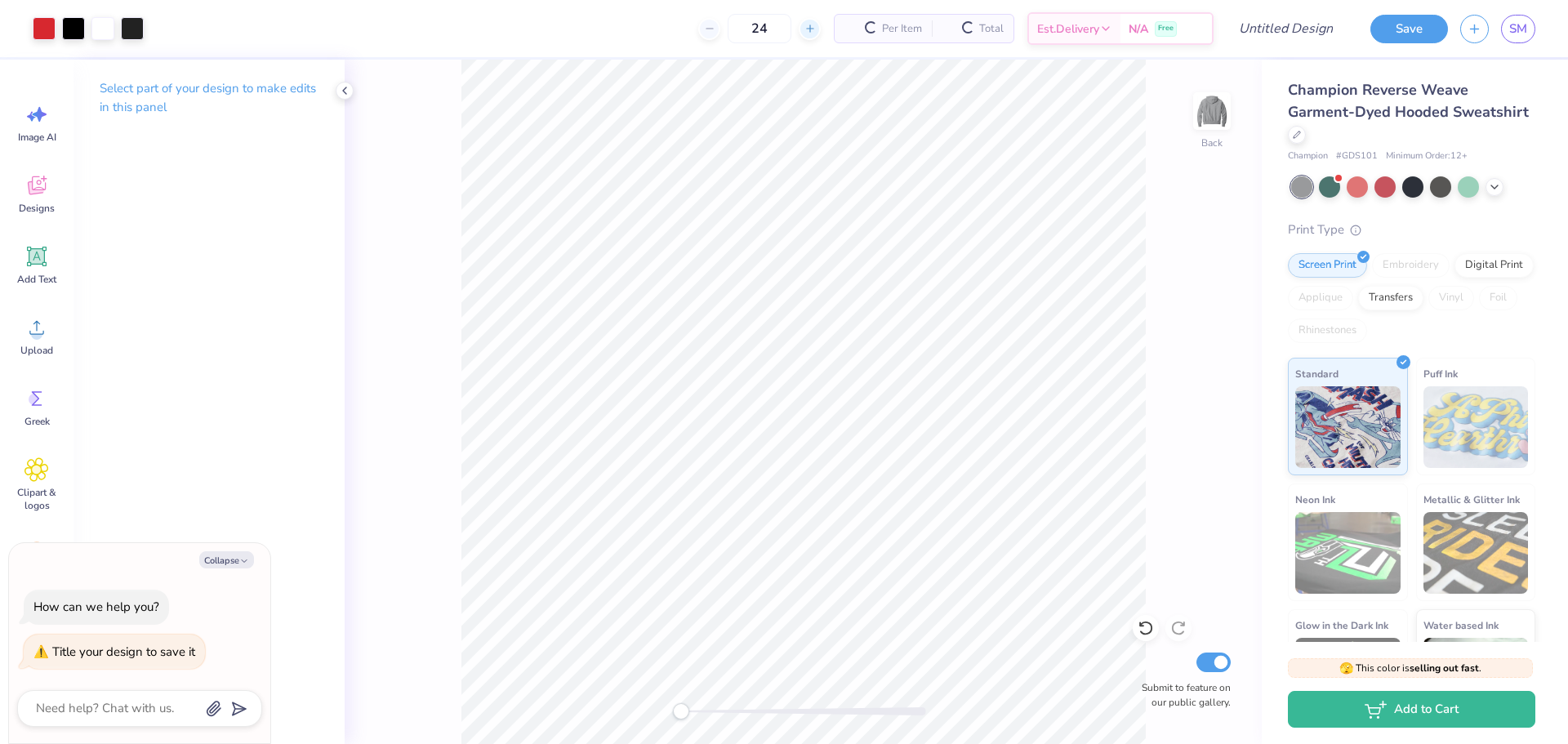
type textarea "x"
type input "24"
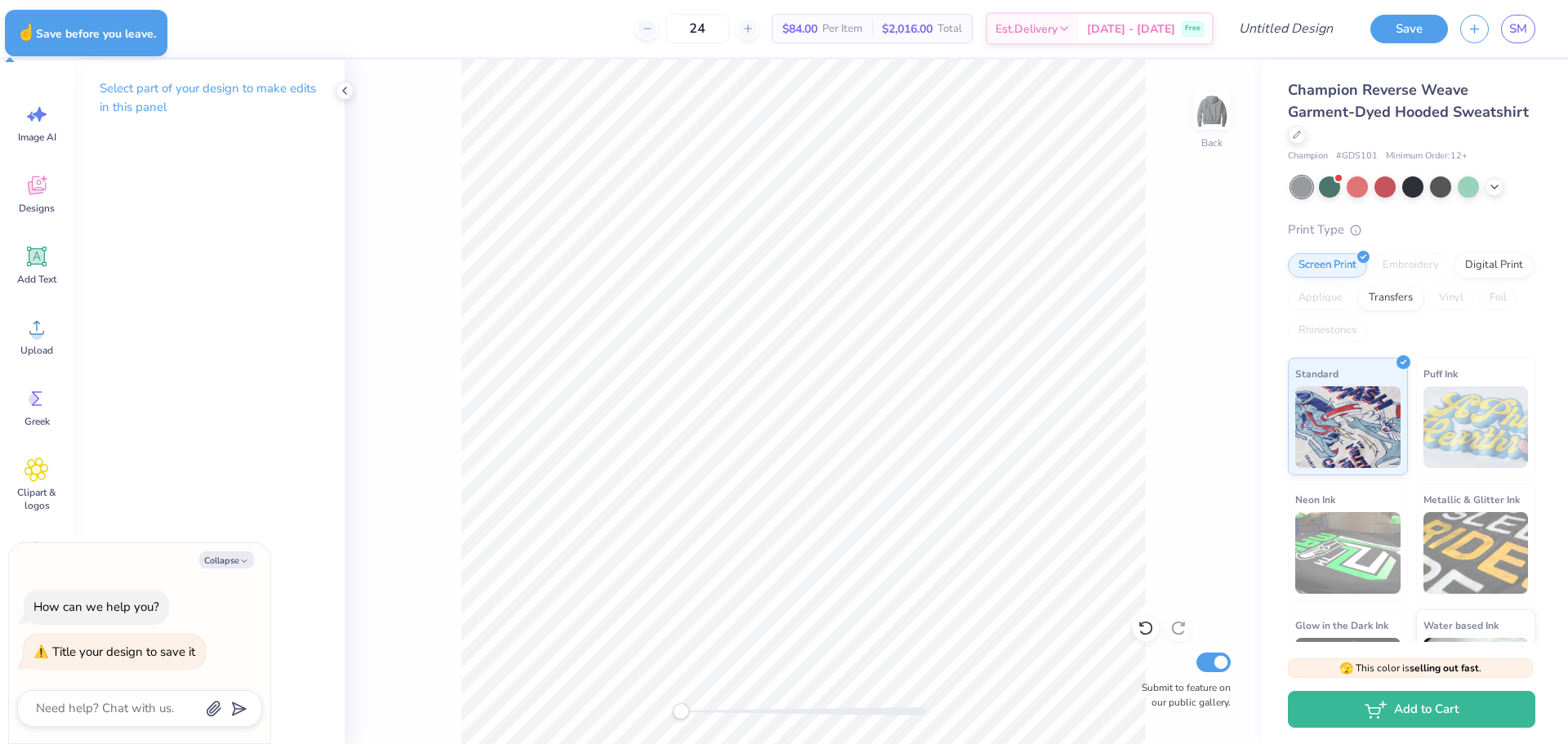
type textarea "x"
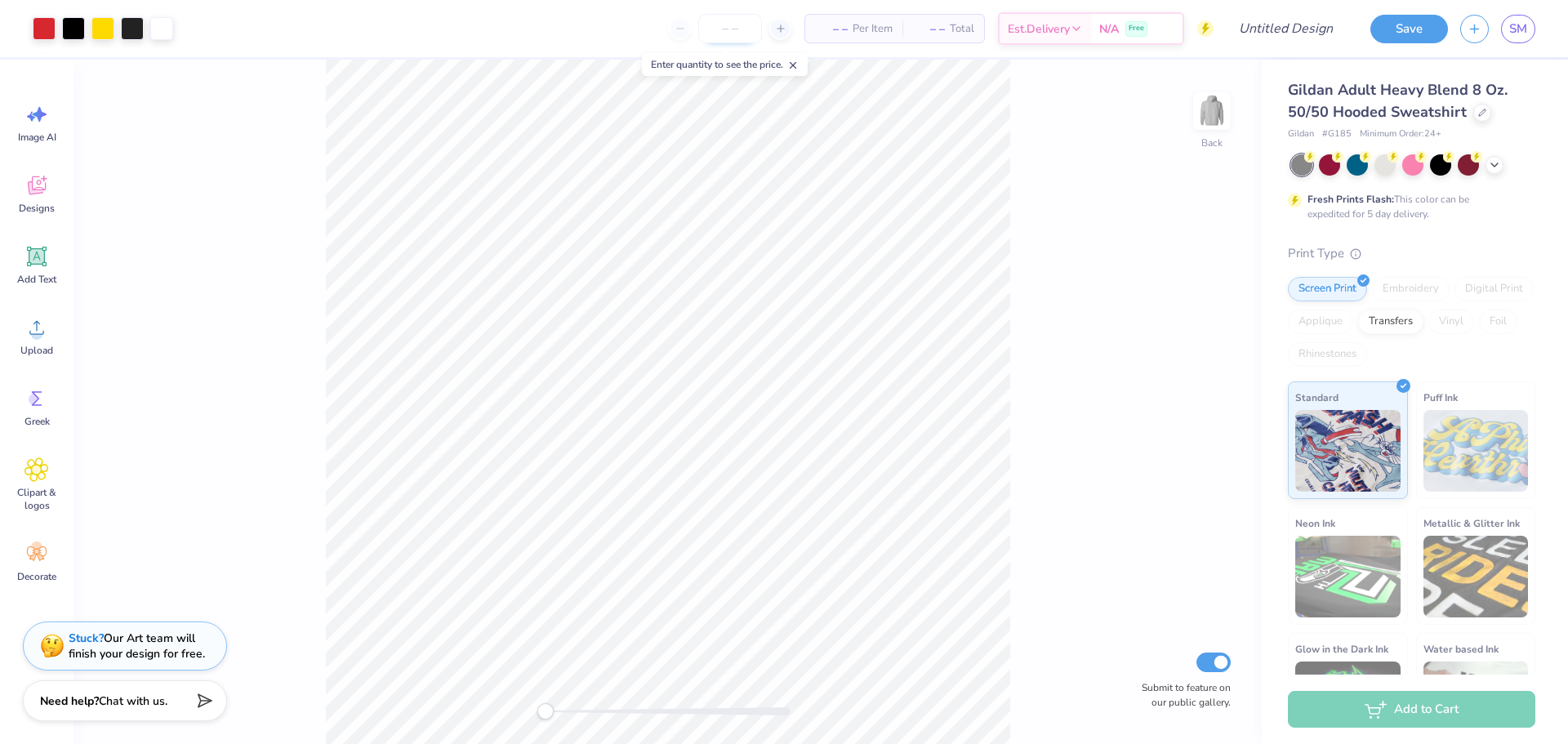
click at [737, 27] on input "number" at bounding box center [730, 28] width 63 height 29
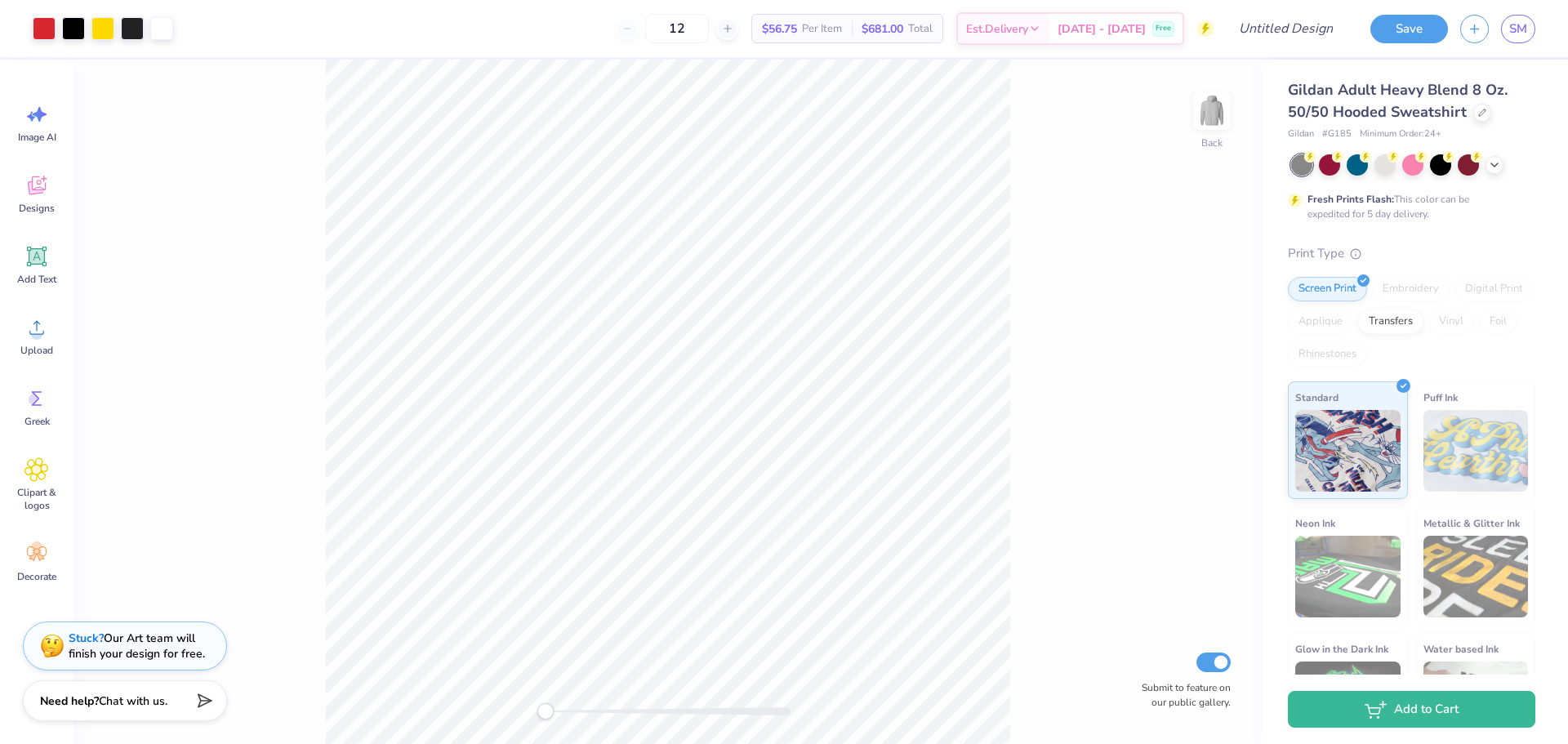
type input "12"
